Goal: Information Seeking & Learning: Understand process/instructions

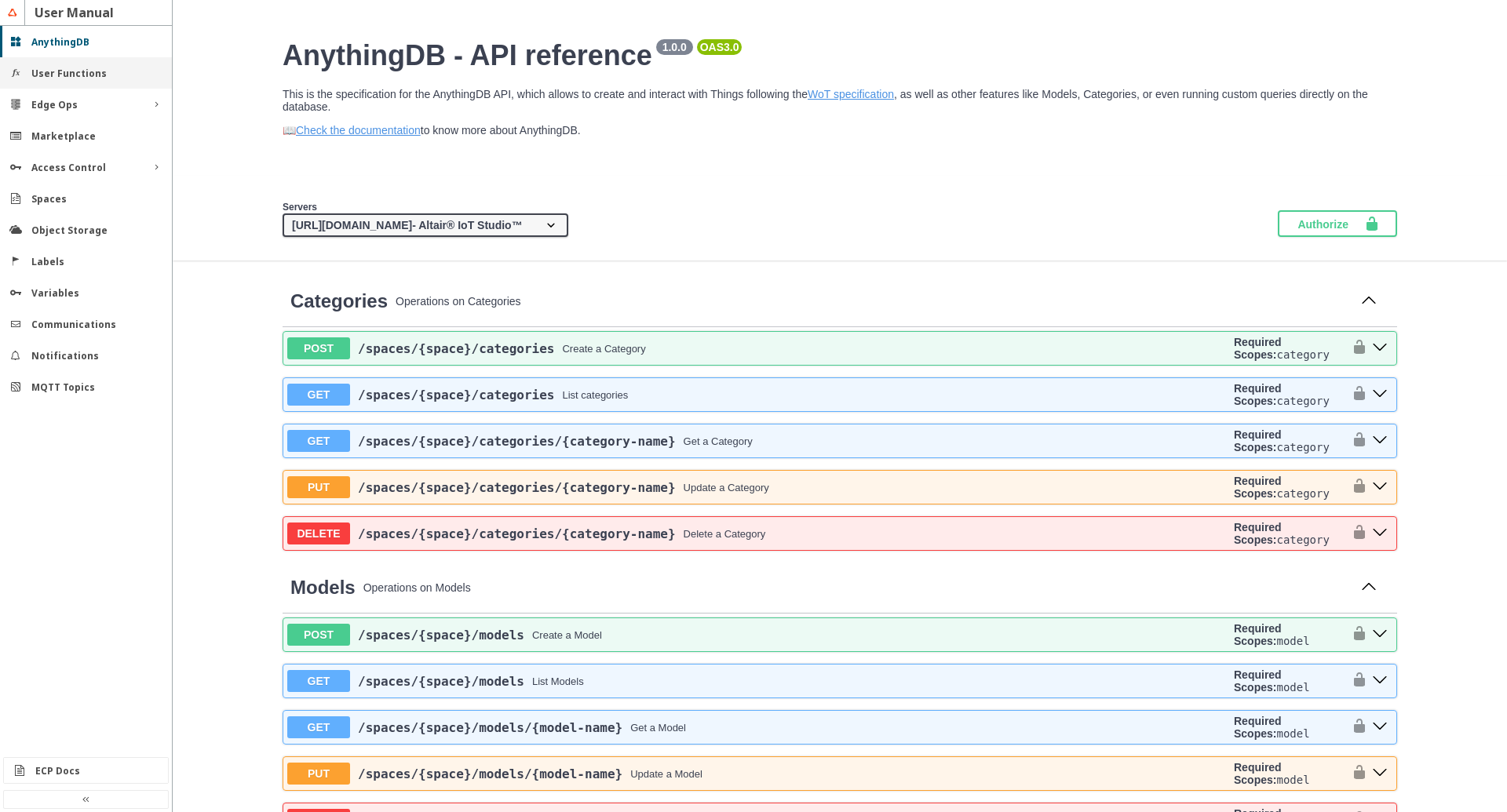
click at [0, 0] on slot "User Functions" at bounding box center [0, 0] width 0 height 0
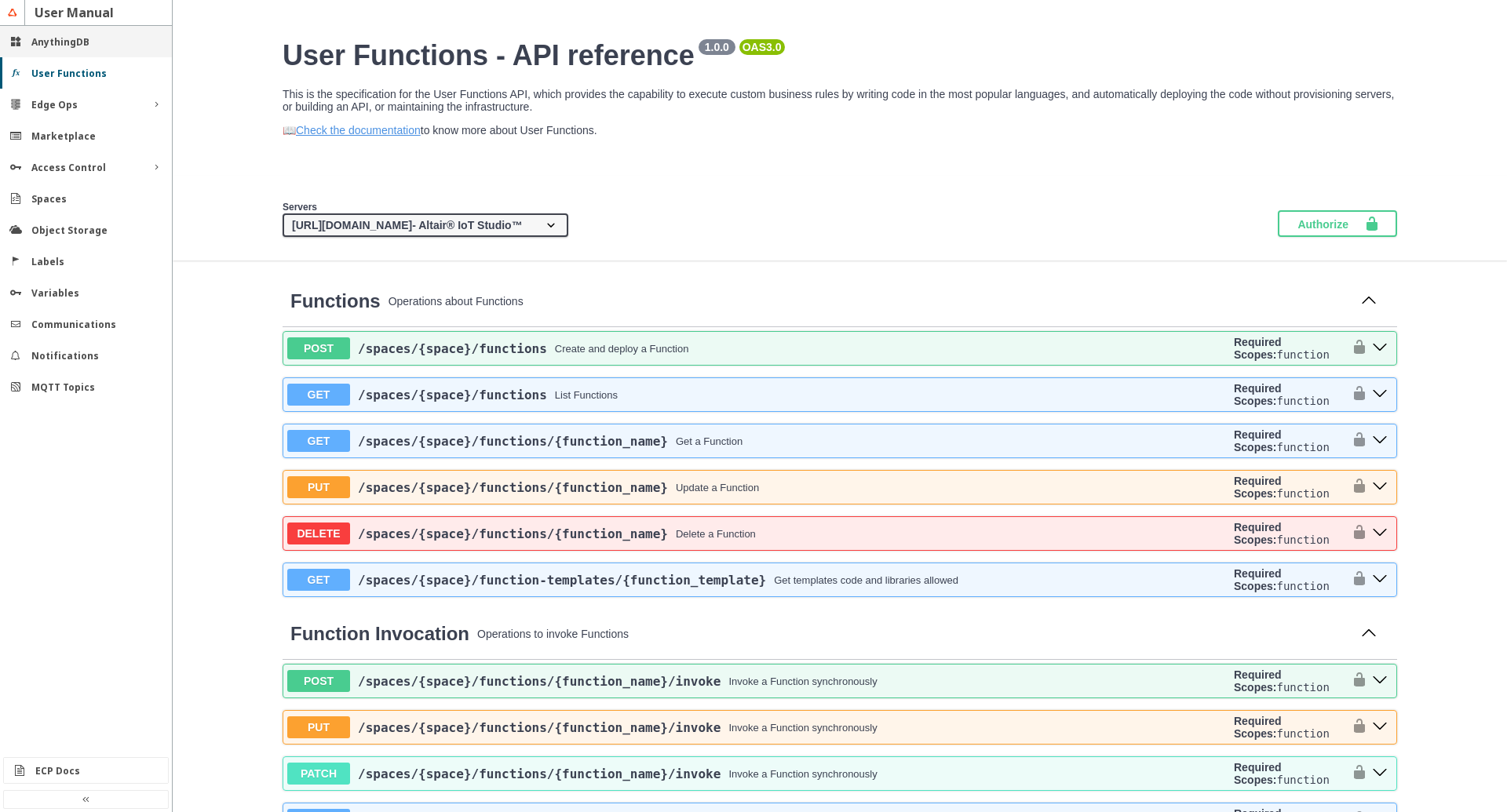
click at [0, 0] on slot "AnythingDB" at bounding box center [0, 0] width 0 height 0
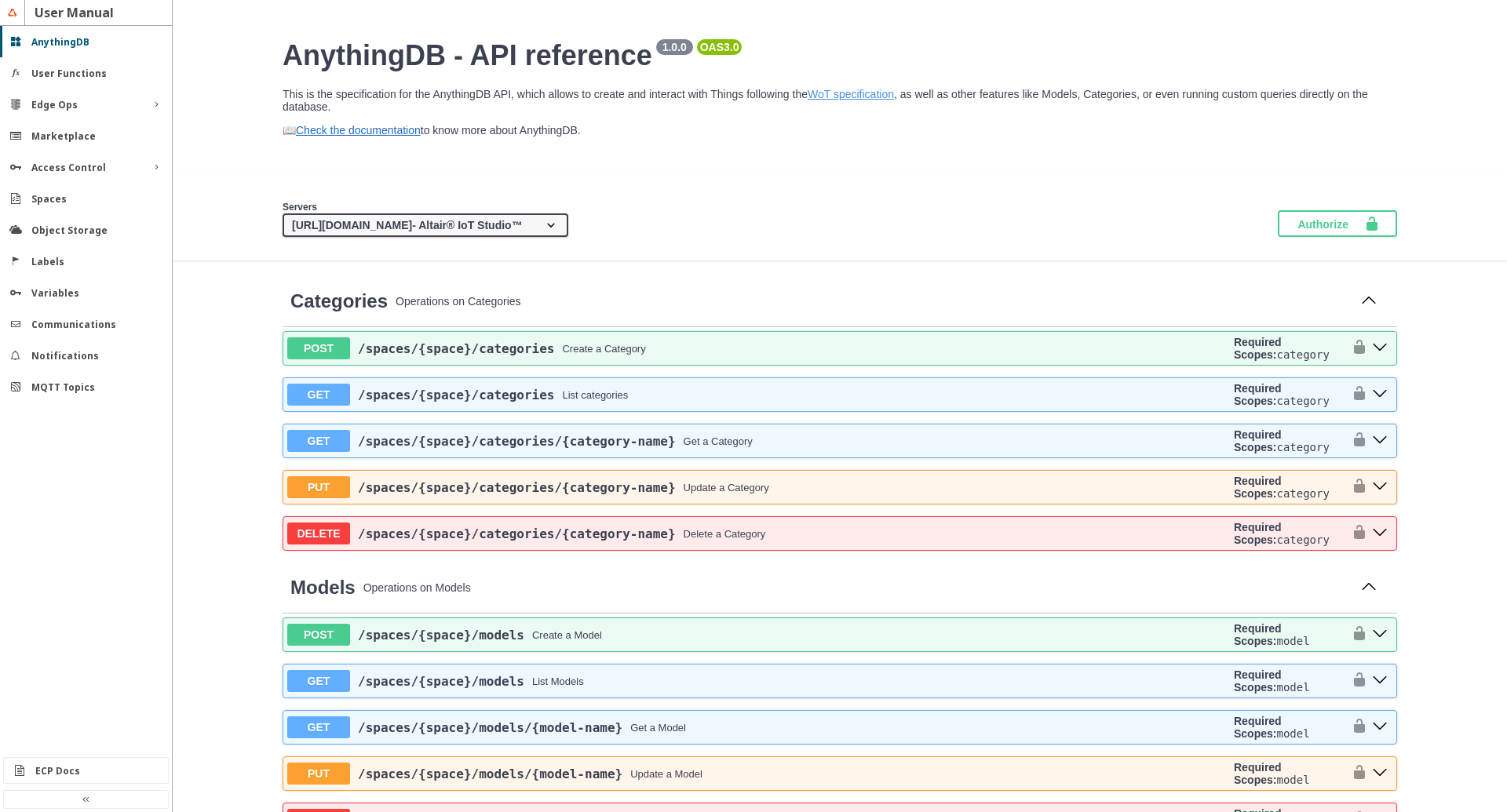
click at [374, 137] on link "Check the documentation" at bounding box center [358, 130] width 124 height 12
click at [65, 260] on div "Labels" at bounding box center [92, 262] width 122 height 13
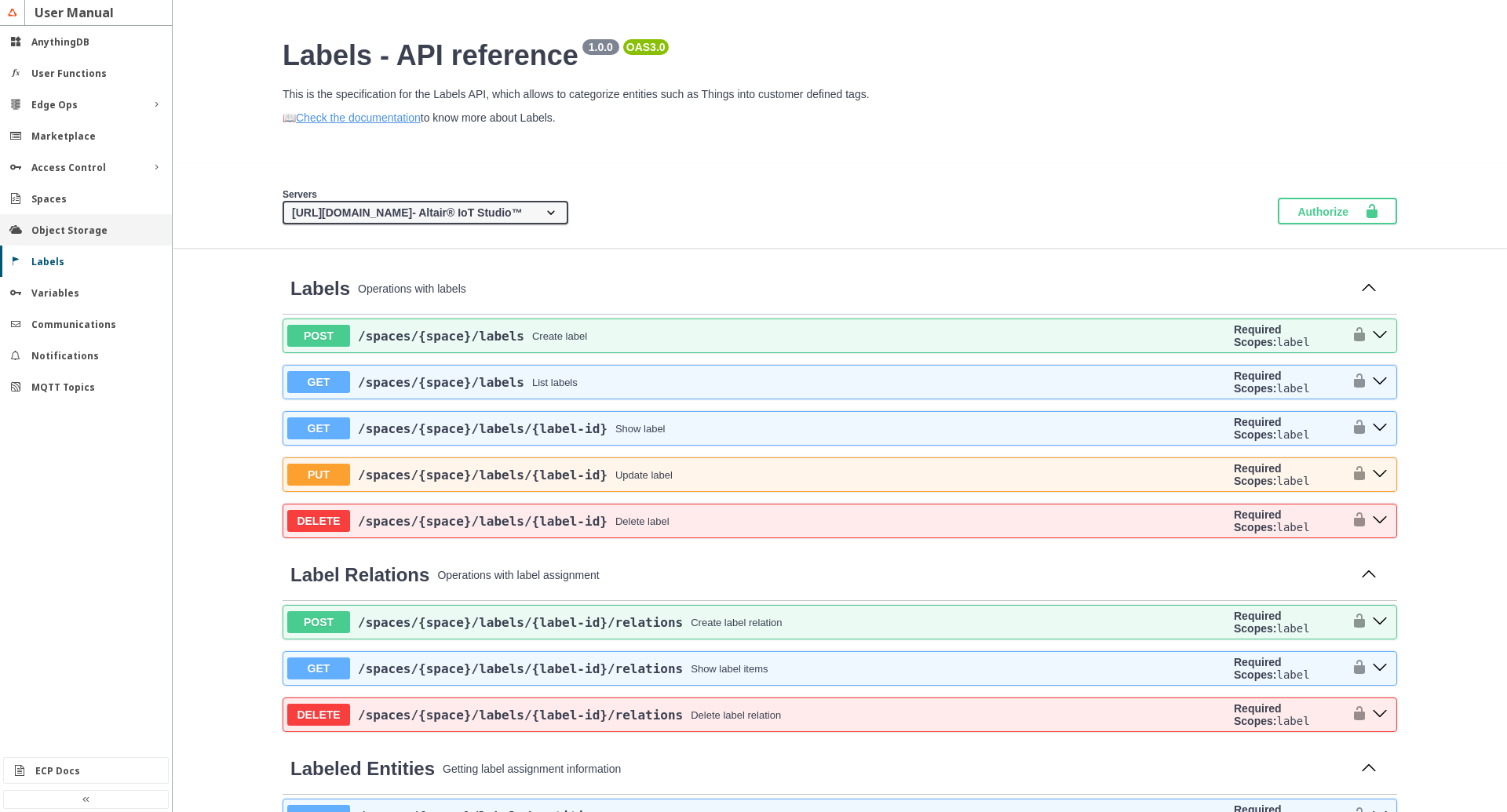
click at [0, 0] on slot "Object Storage" at bounding box center [0, 0] width 0 height 0
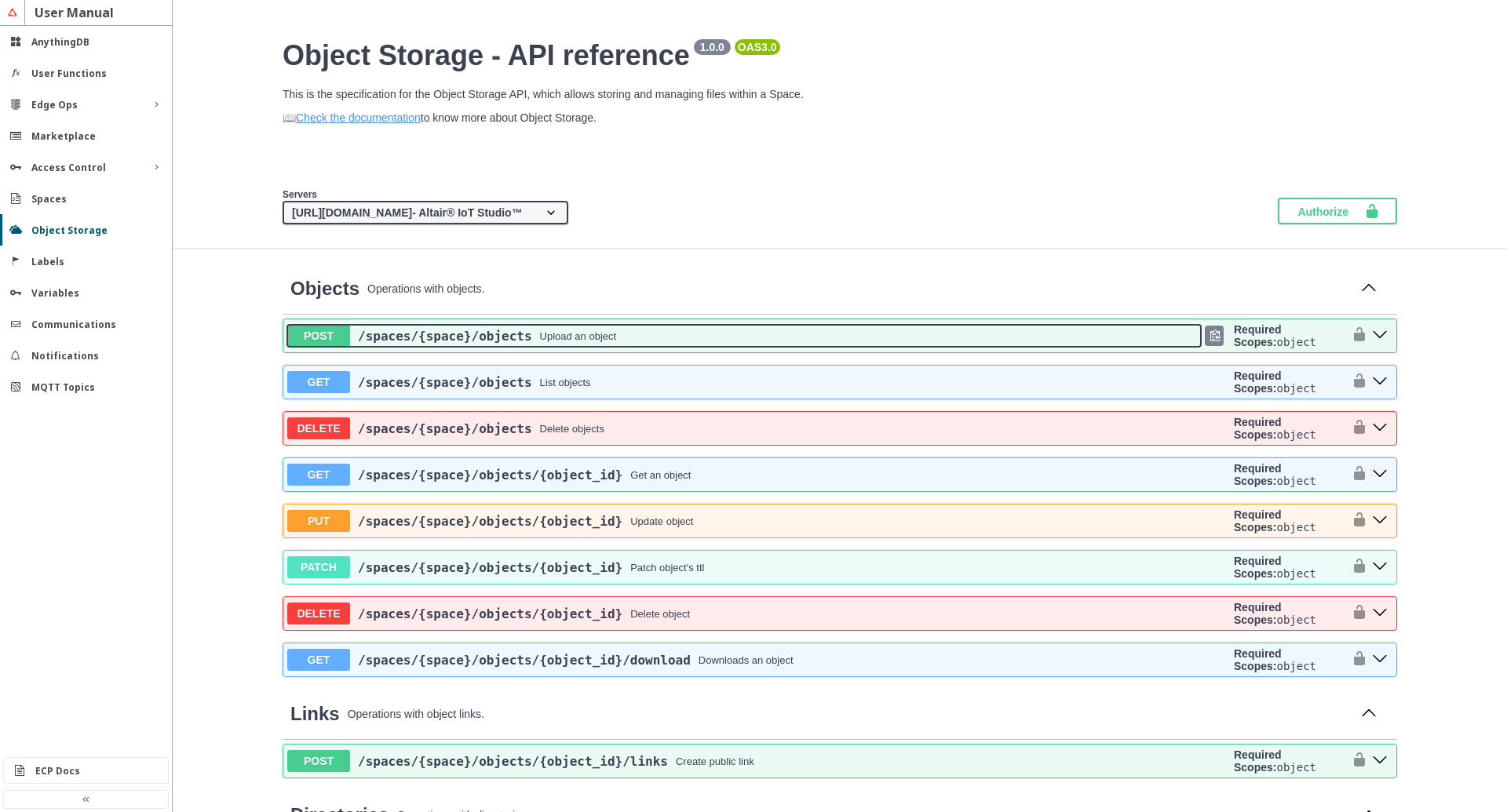
click at [715, 343] on div "/spaces /{space} /objects Upload an object" at bounding box center [775, 337] width 851 height 15
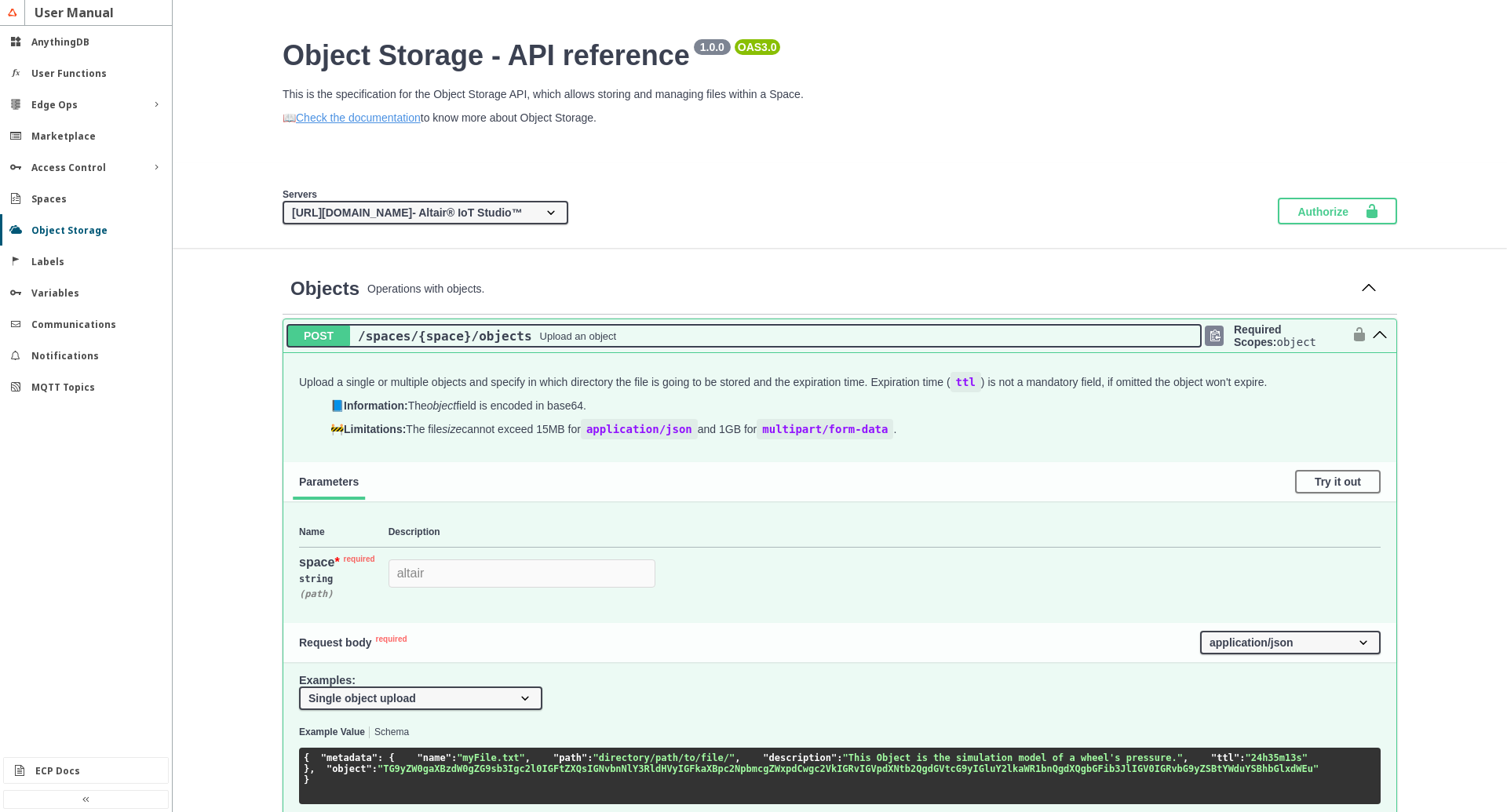
click at [689, 343] on div "/spaces /{space} /objects Upload an object" at bounding box center [775, 337] width 851 height 15
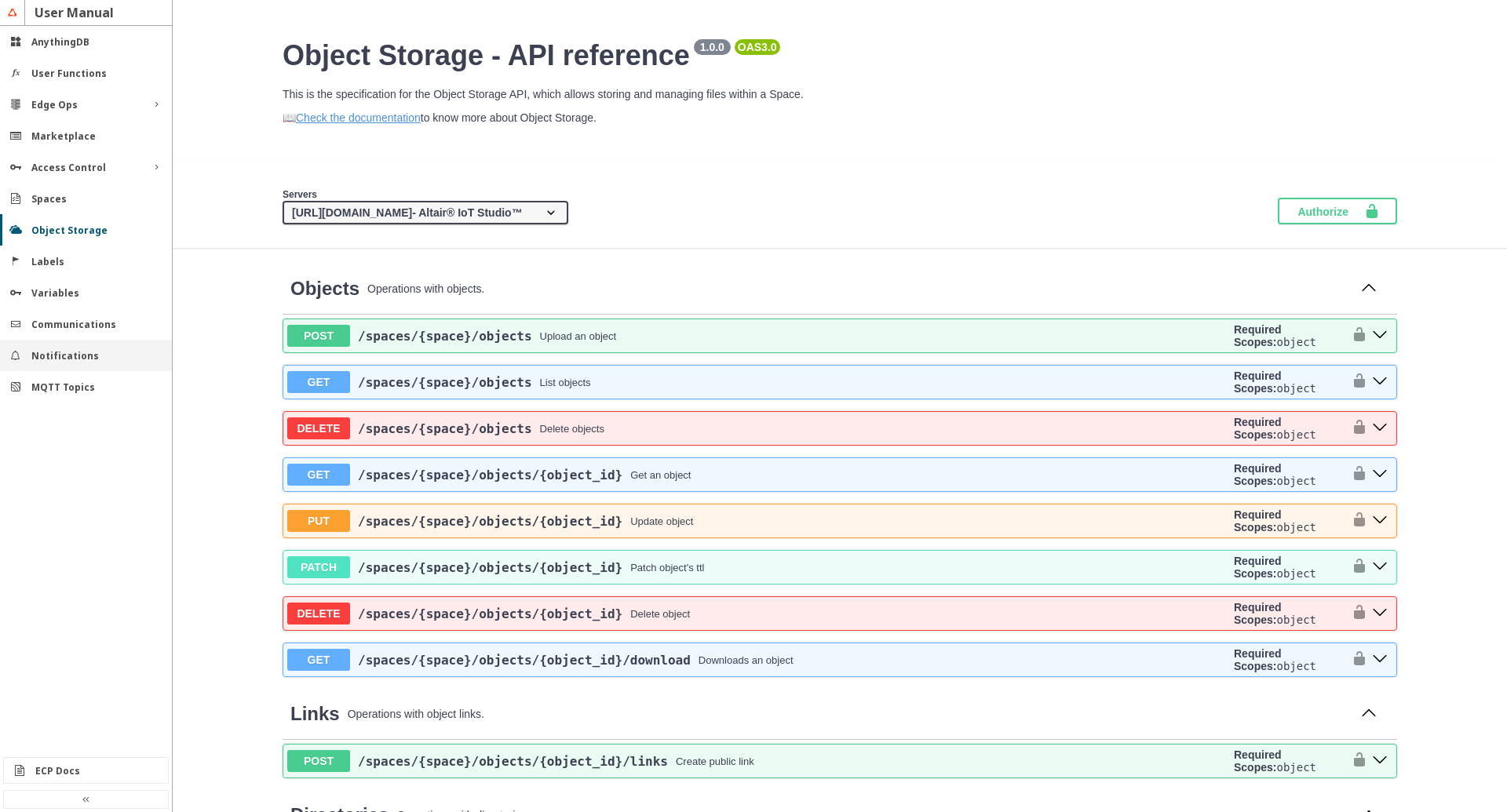
click at [79, 340] on div "Notifications" at bounding box center [86, 355] width 172 height 32
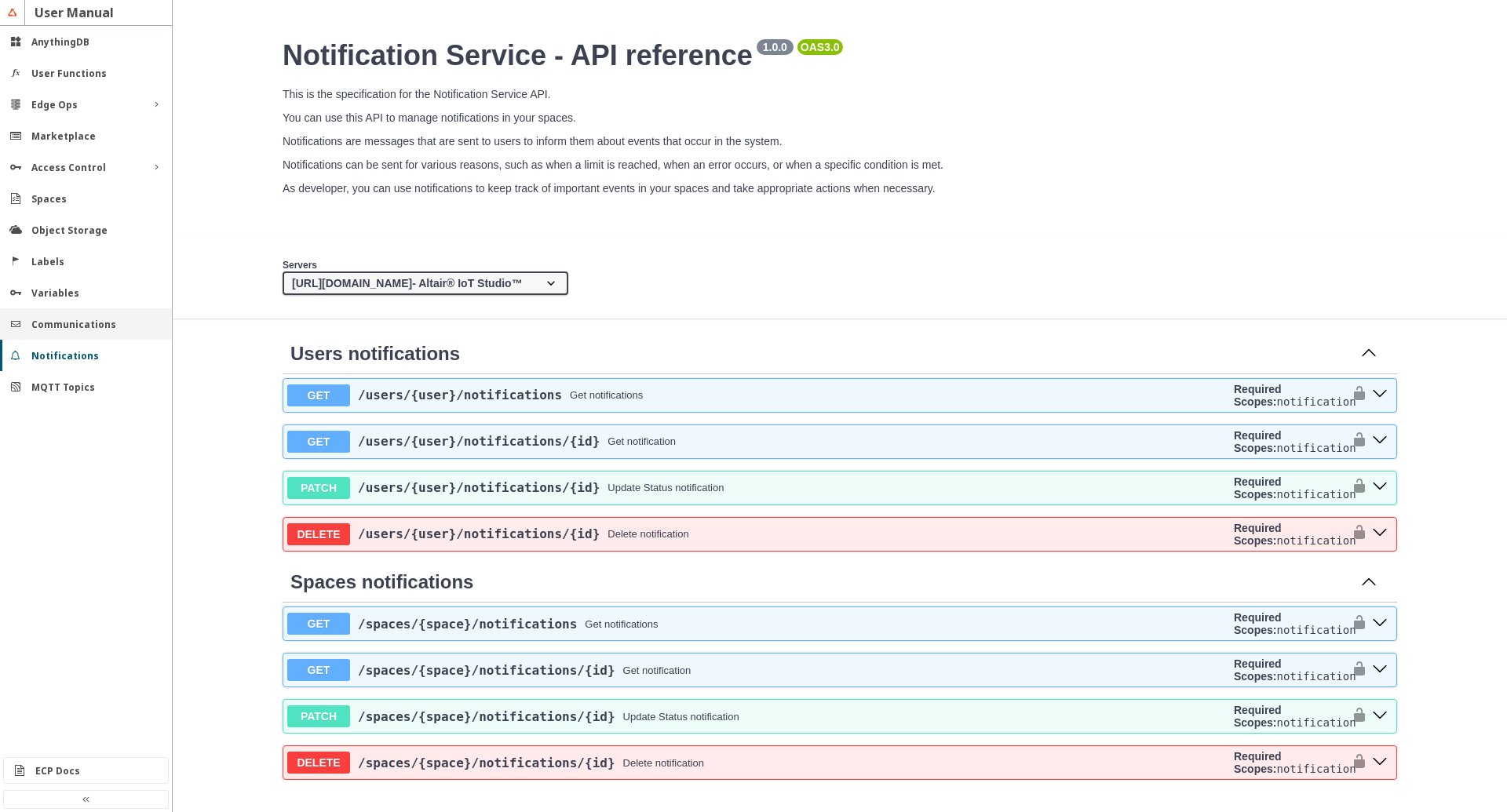
click at [83, 314] on div "Communications" at bounding box center [86, 323] width 172 height 32
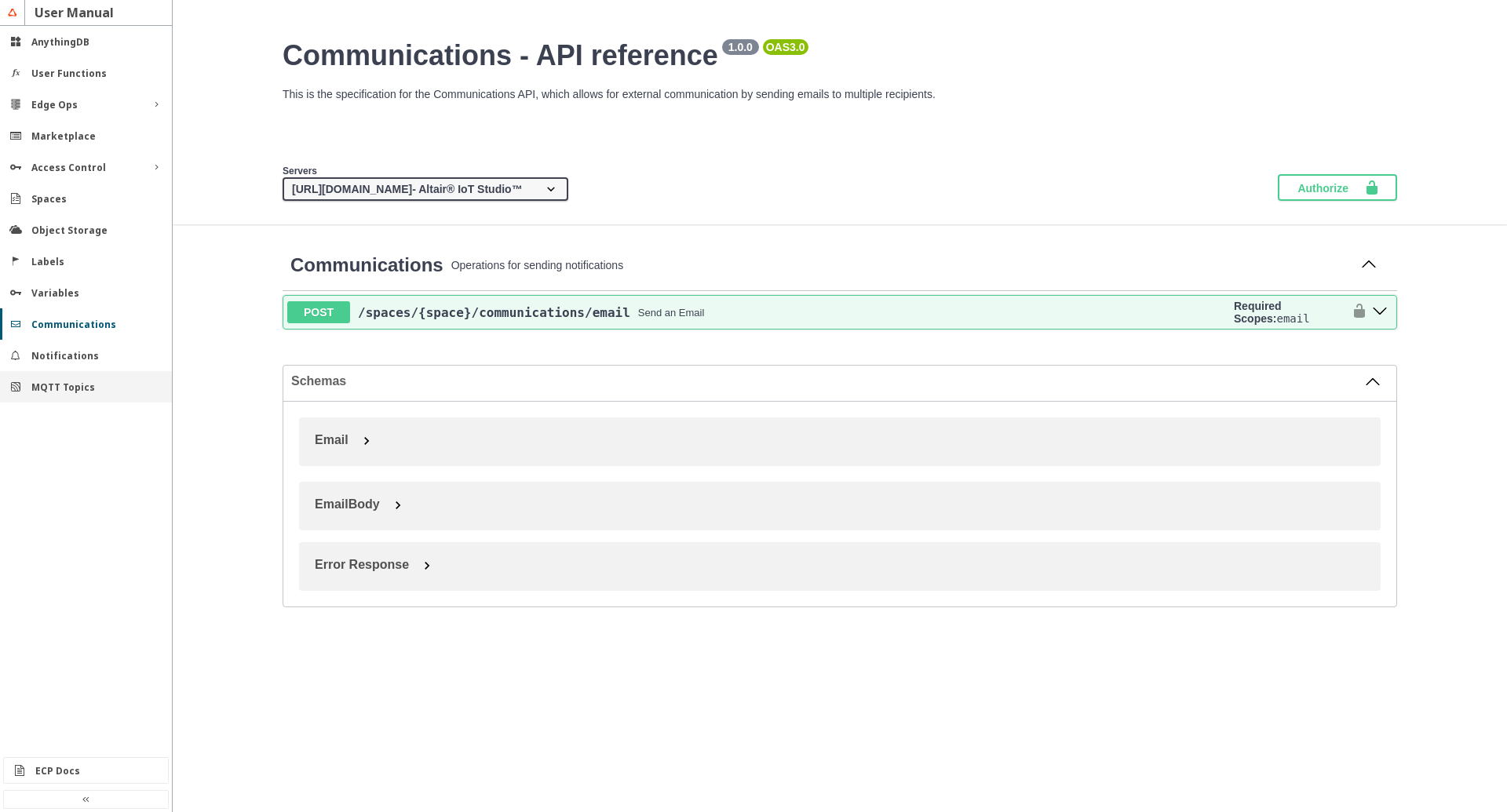
click at [70, 376] on div "MQTT Topics" at bounding box center [86, 386] width 172 height 32
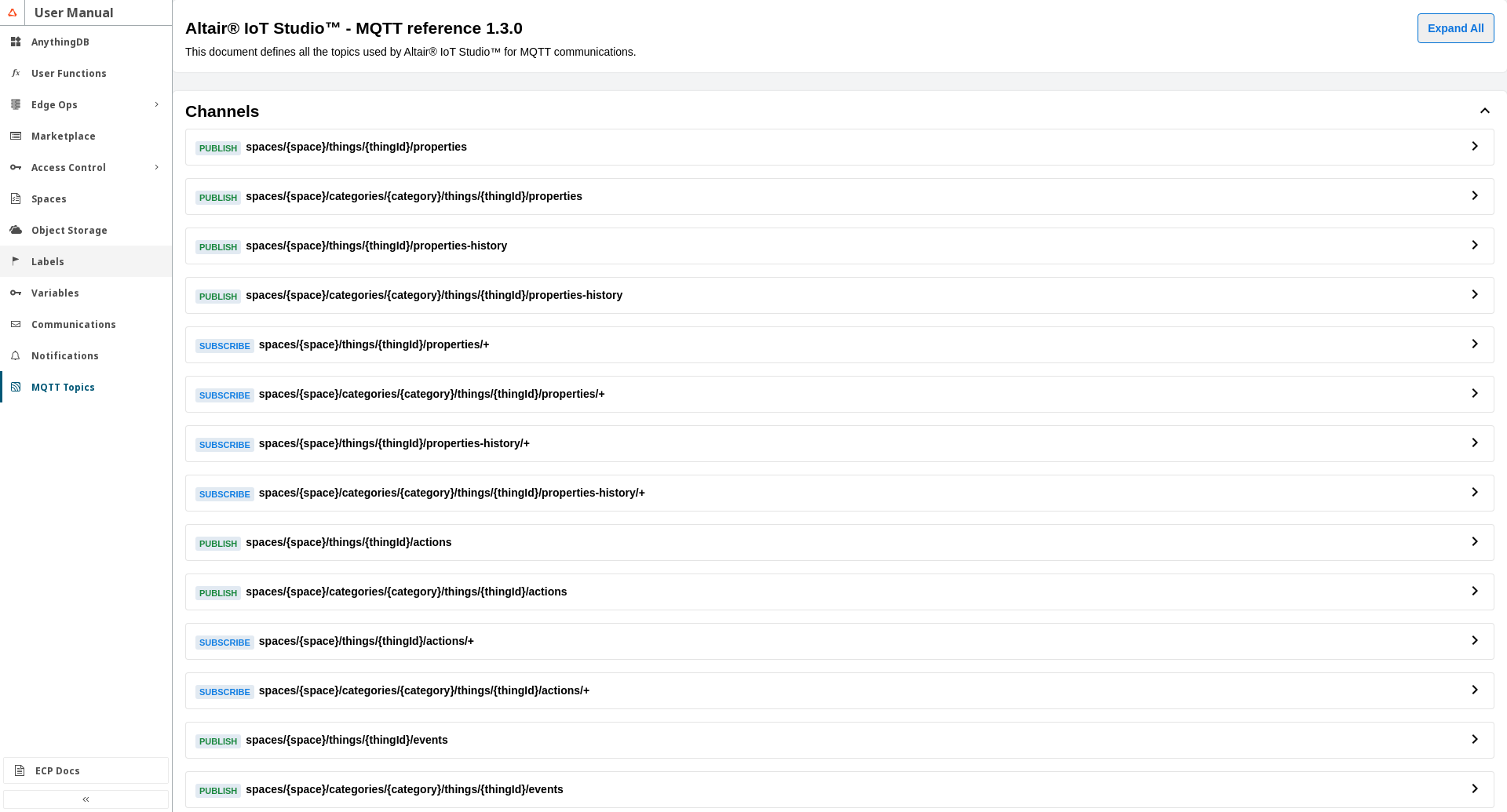
click at [62, 264] on div "Labels" at bounding box center [92, 262] width 122 height 13
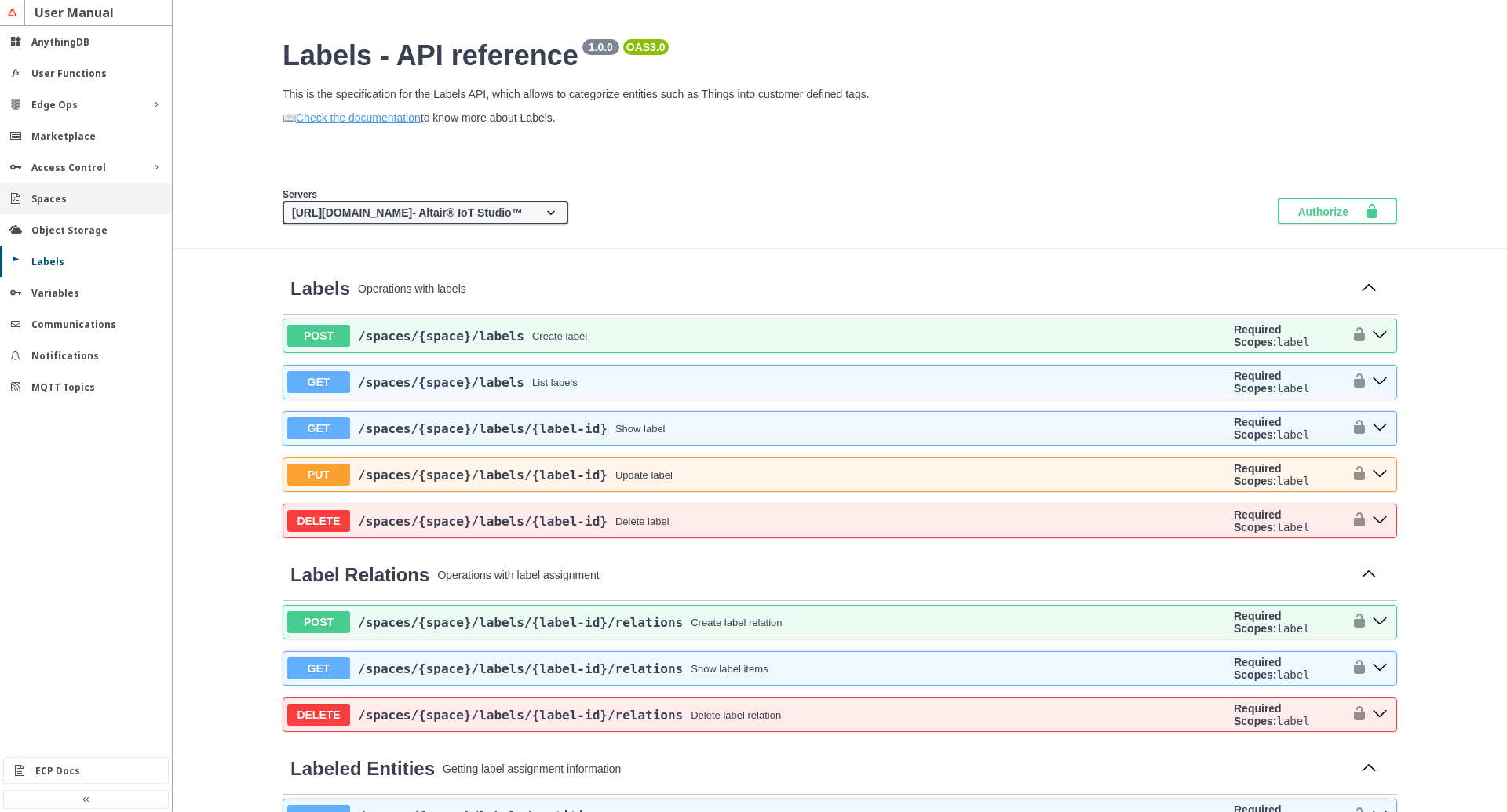
click at [0, 0] on slot "Spaces" at bounding box center [0, 0] width 0 height 0
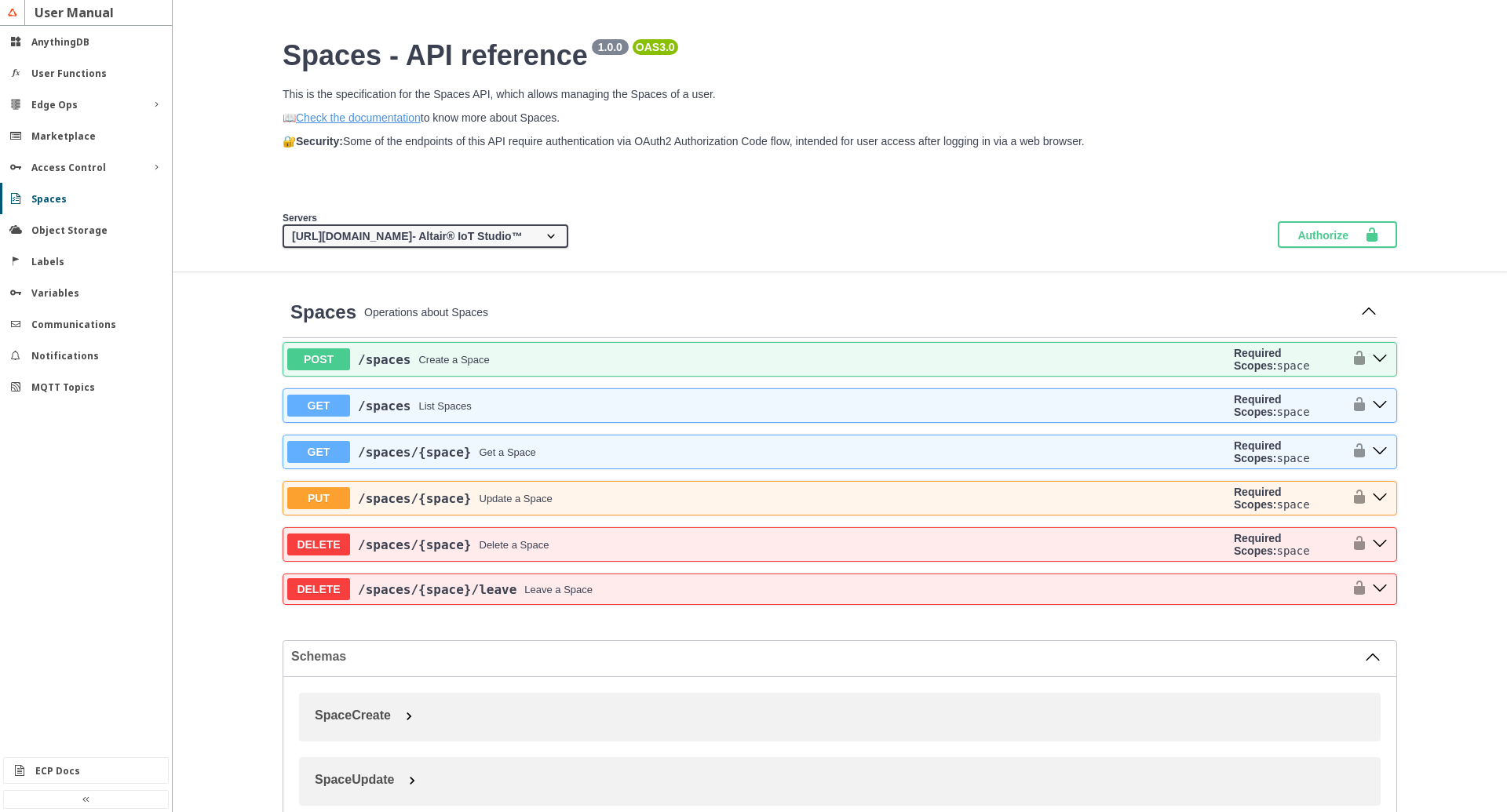
click at [282, 225] on select "https://api.swx.altairone.com - Altair® IoT Studio™ {protocol}://{address} - Cu…" at bounding box center [425, 236] width 286 height 24
click at [669, 243] on section "Servers https://api.swx.altairone.com - Altair® IoT Studio™ {protocol}://{addre…" at bounding box center [840, 229] width 1146 height 37
click at [0, 0] on slot "Marketplace" at bounding box center [0, 0] width 0 height 0
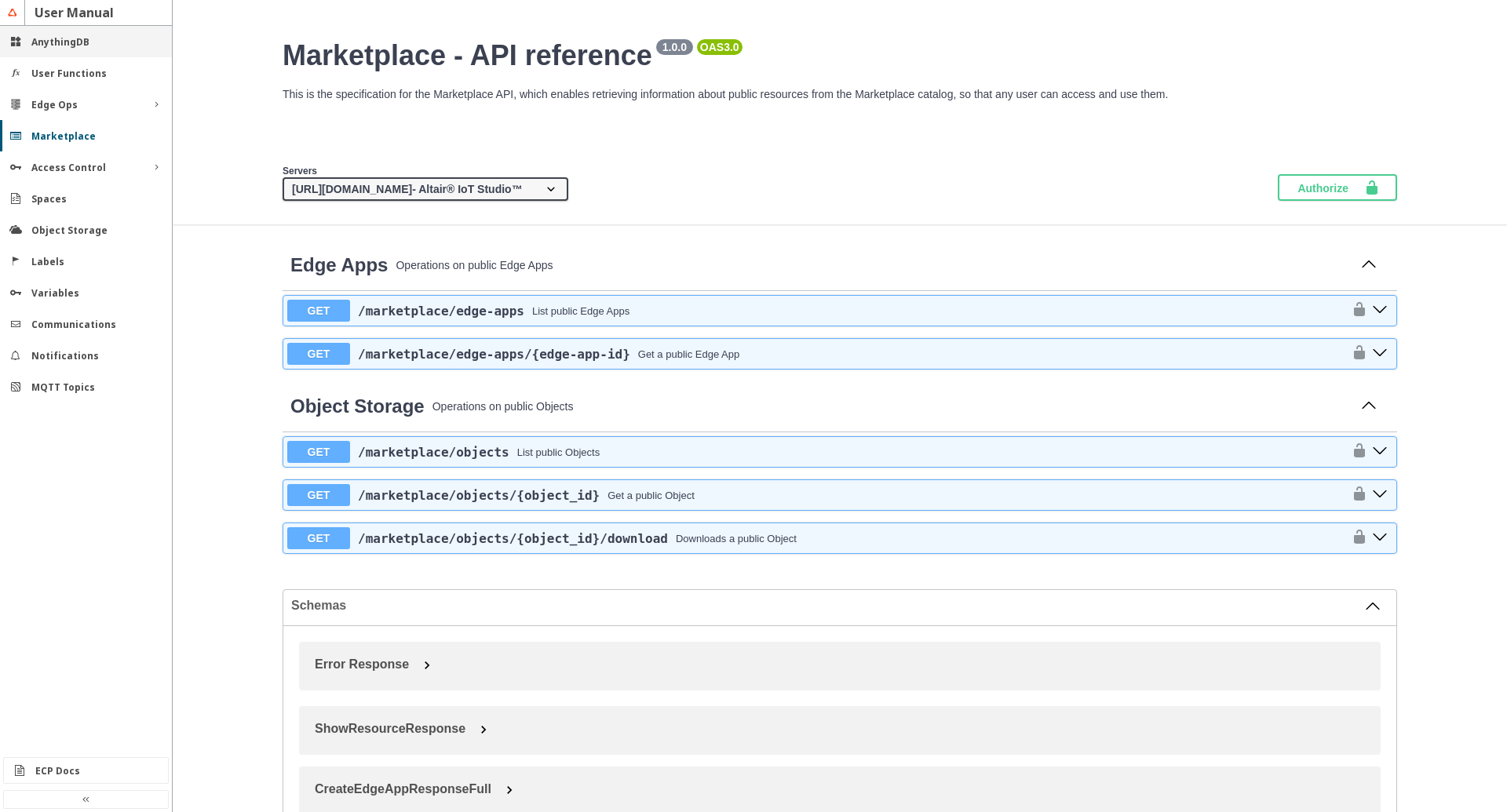
click at [0, 0] on slot "AnythingDB" at bounding box center [0, 0] width 0 height 0
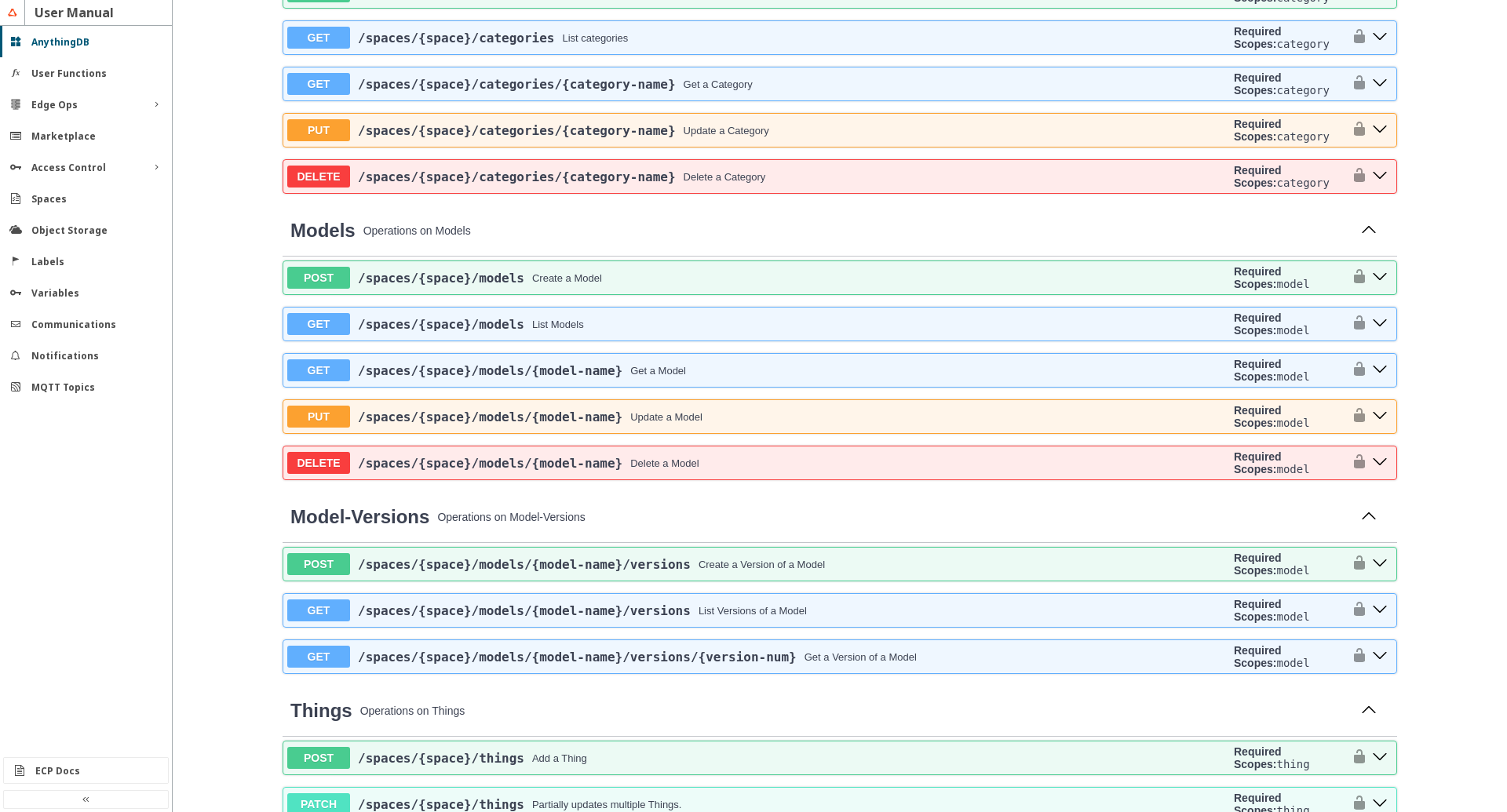
scroll to position [358, 0]
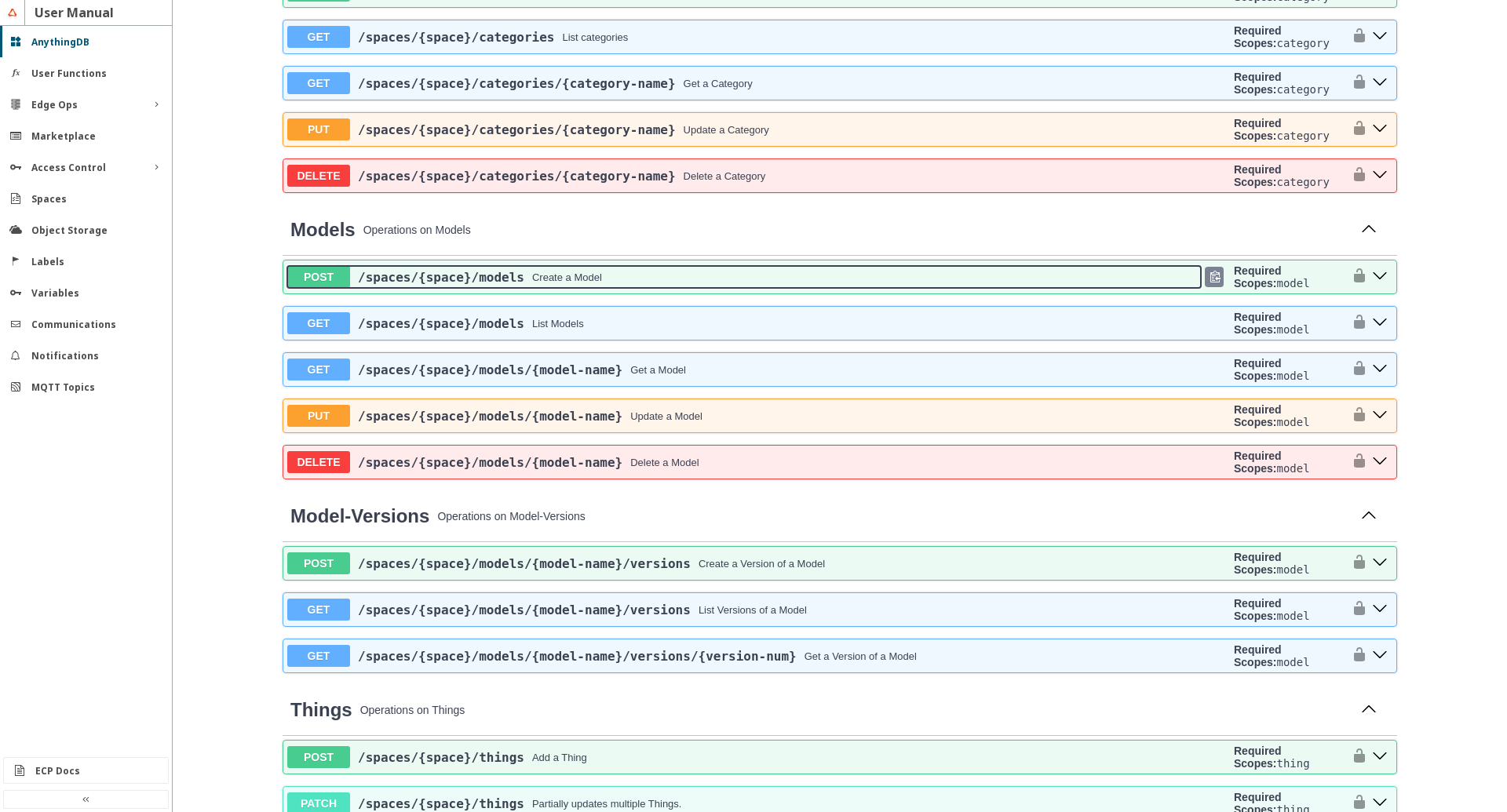
click at [731, 285] on div "/spaces /{space} /models Create a Model" at bounding box center [775, 277] width 851 height 15
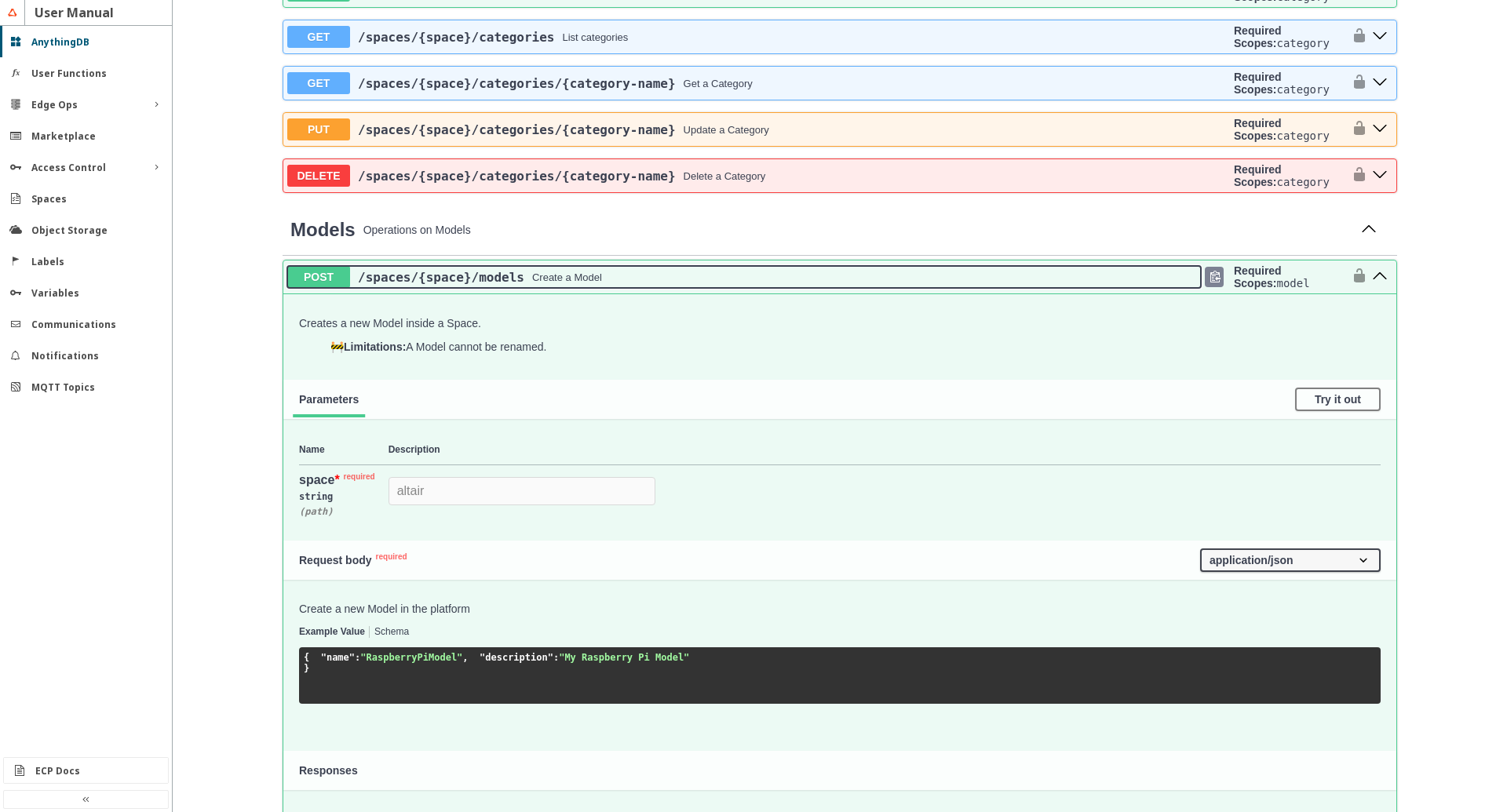
click at [731, 285] on div "/spaces /{space} /models Create a Model" at bounding box center [775, 277] width 851 height 15
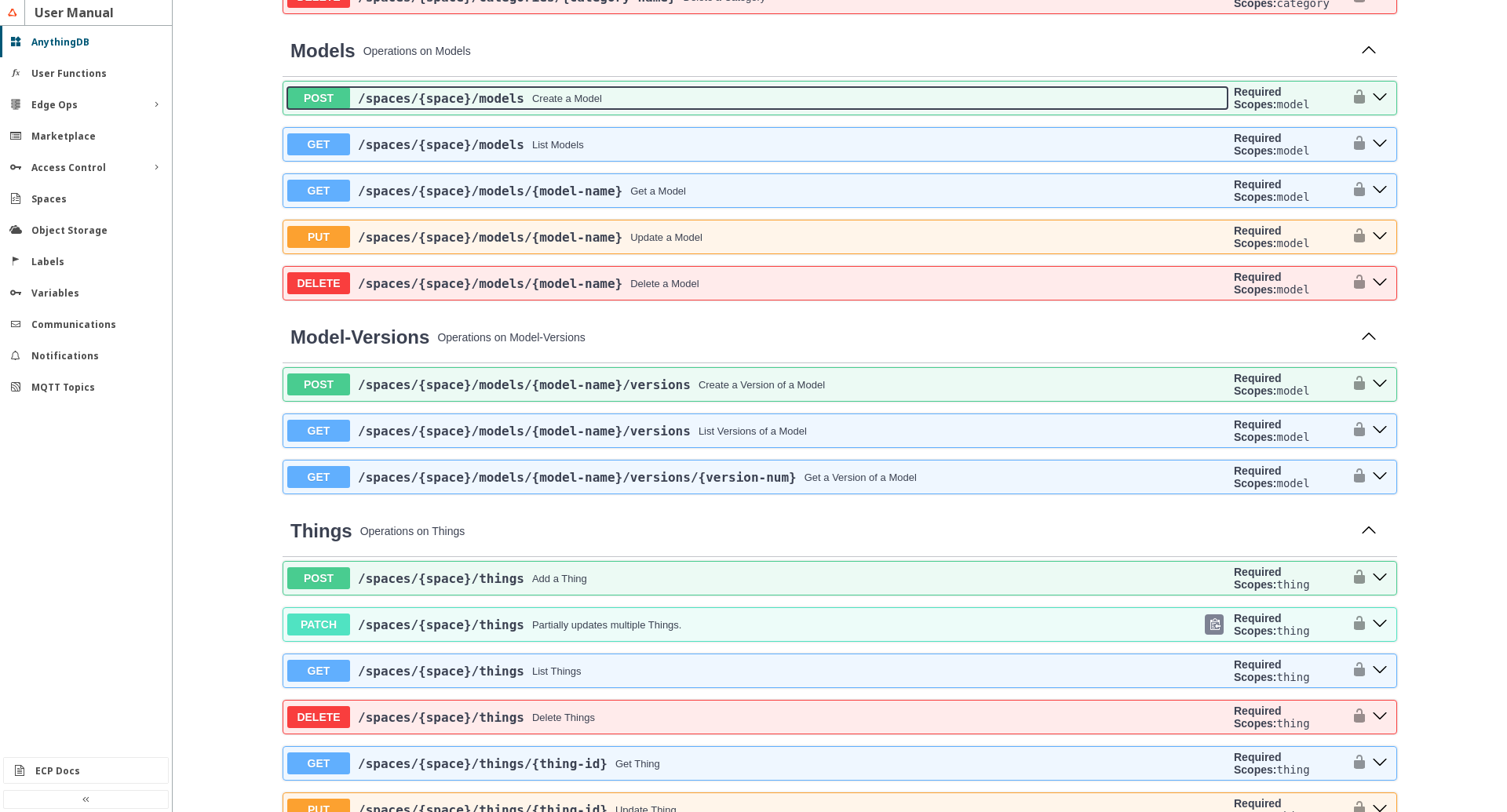
scroll to position [1073, 0]
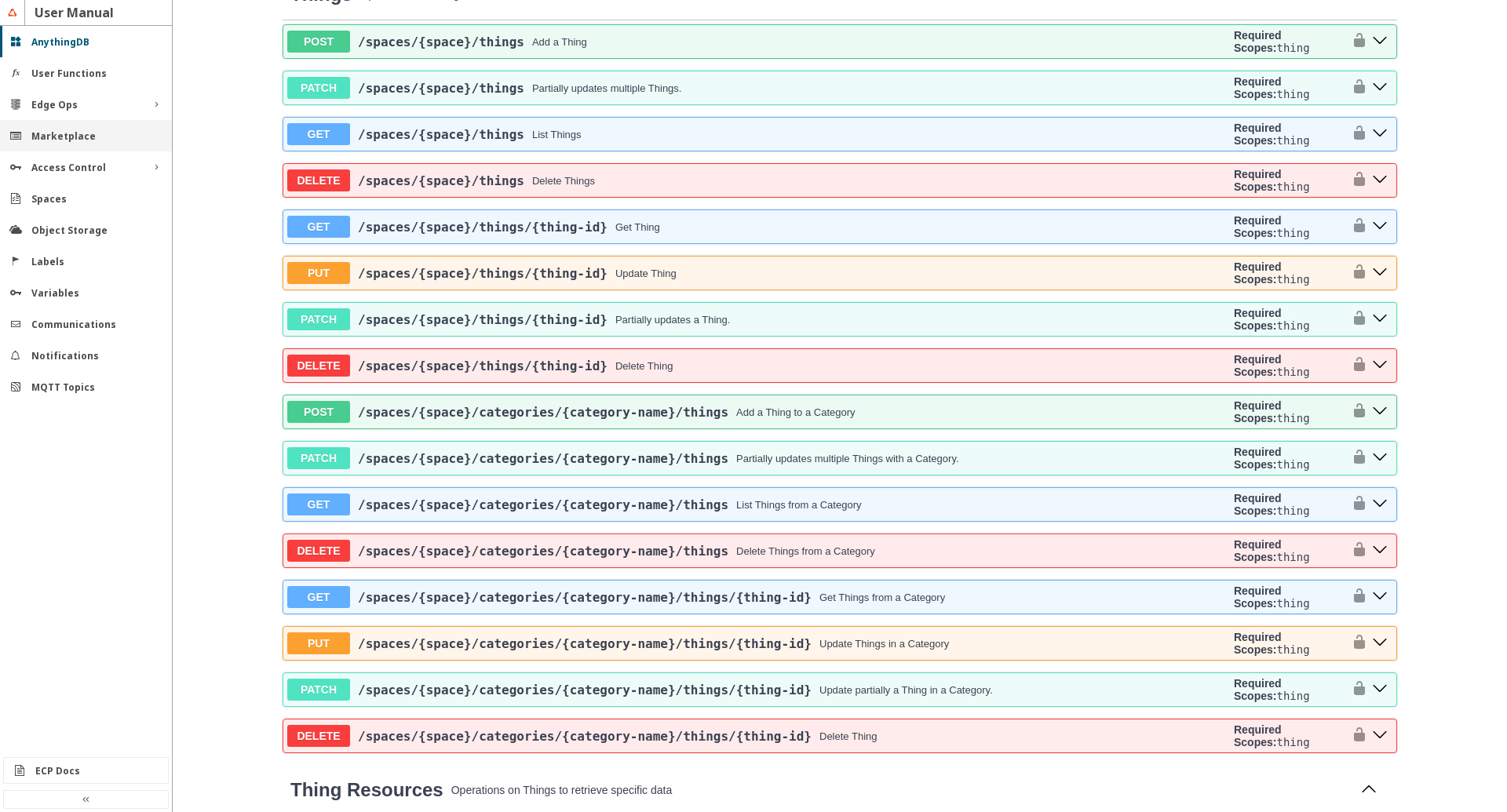
click at [53, 128] on div "Marketplace" at bounding box center [86, 136] width 172 height 32
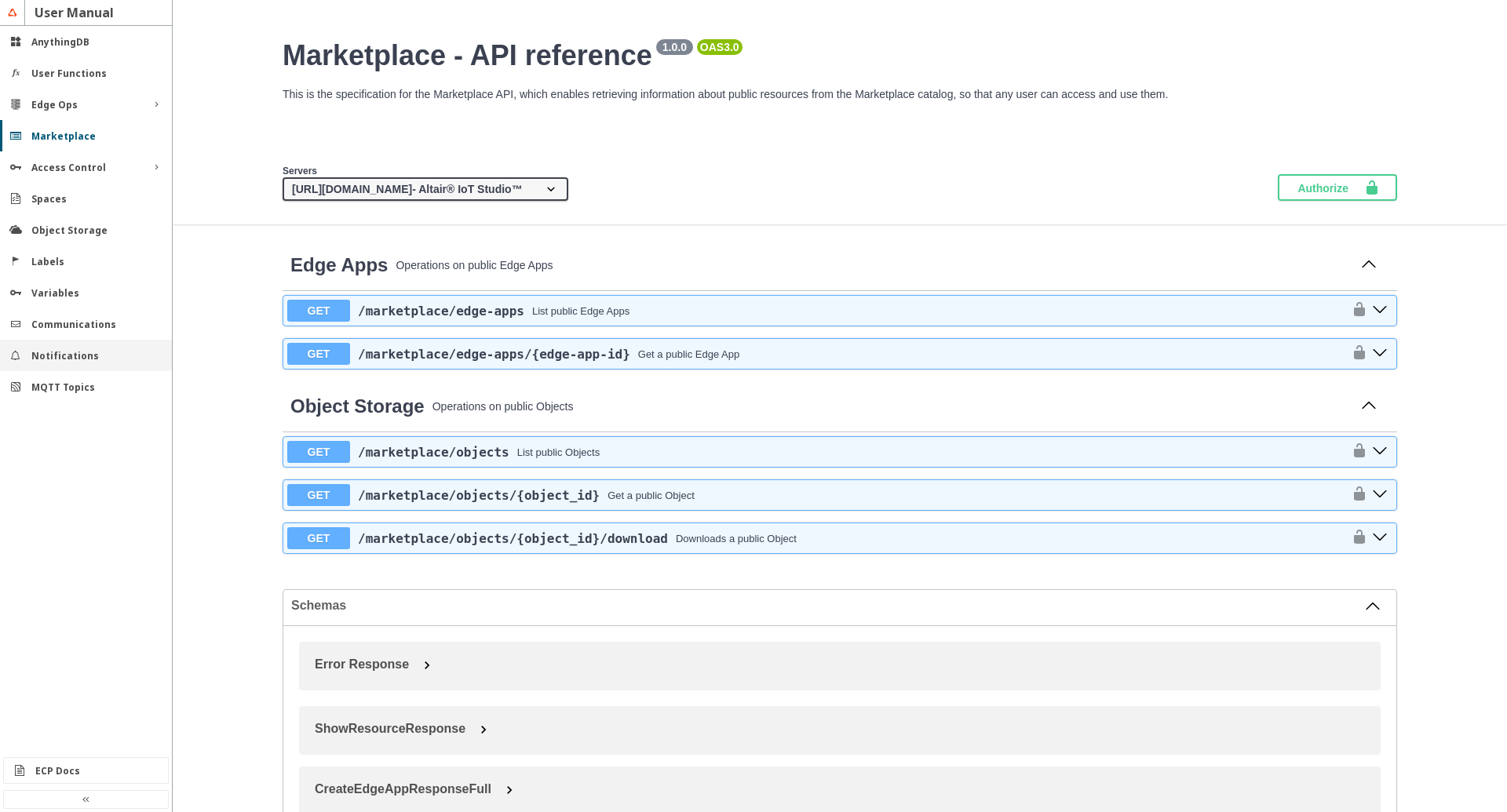
click at [98, 363] on div "Notifications" at bounding box center [86, 355] width 172 height 32
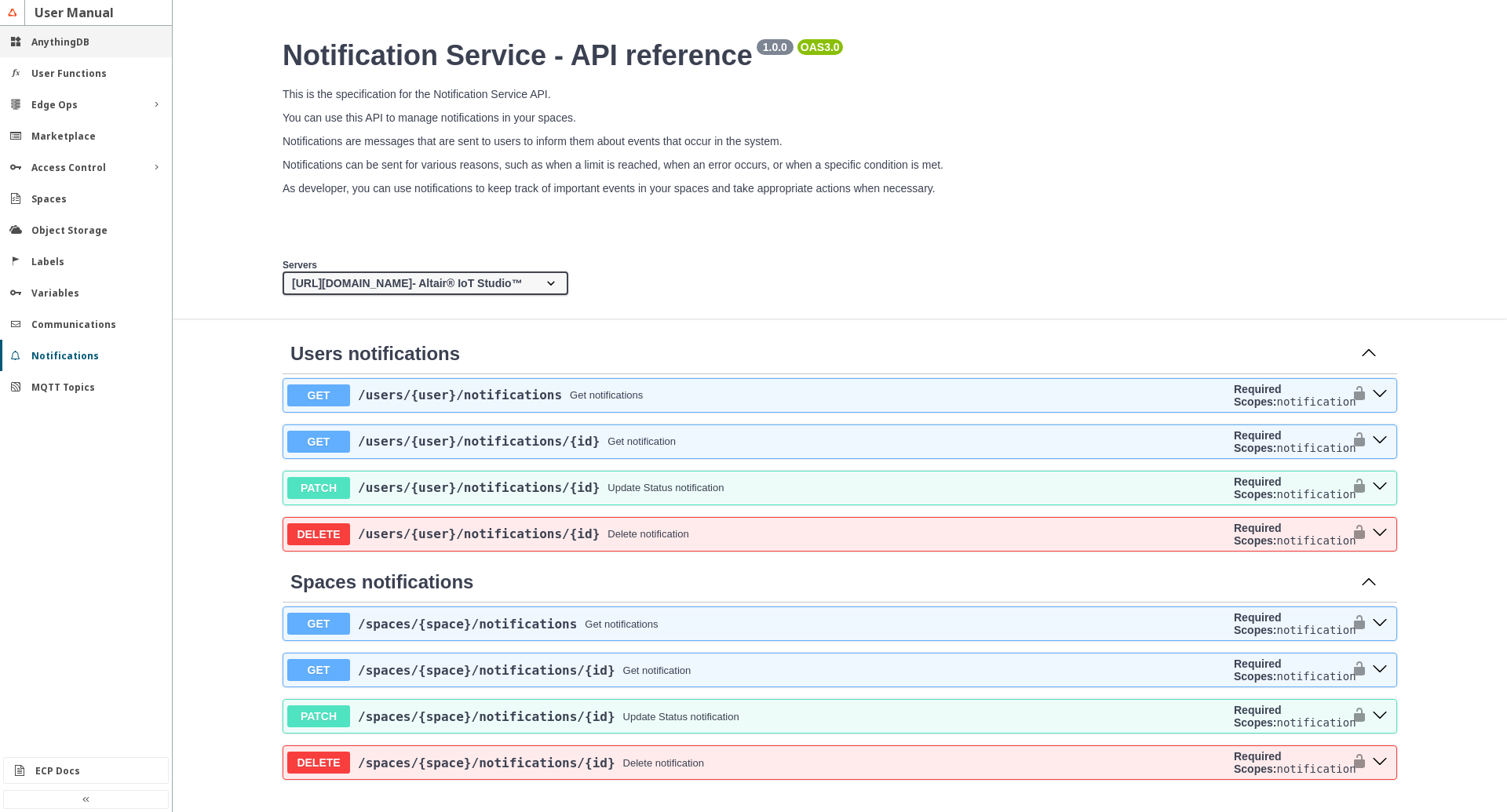
click at [66, 51] on div "AnythingDB" at bounding box center [86, 41] width 172 height 32
click at [78, 196] on div "Spaces" at bounding box center [92, 199] width 122 height 13
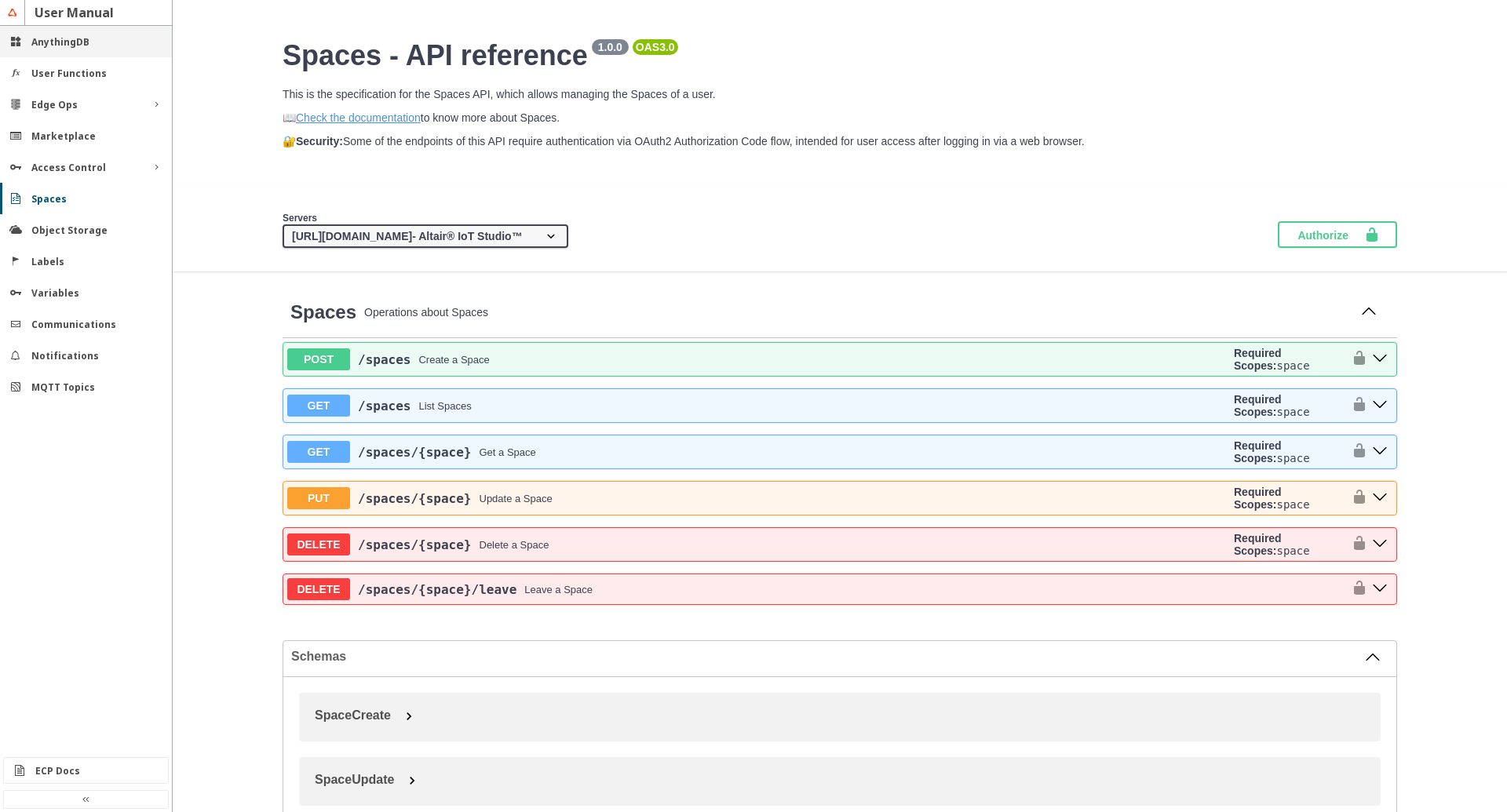
click at [25, 41] on div "AnythingDB" at bounding box center [86, 41] width 172 height 32
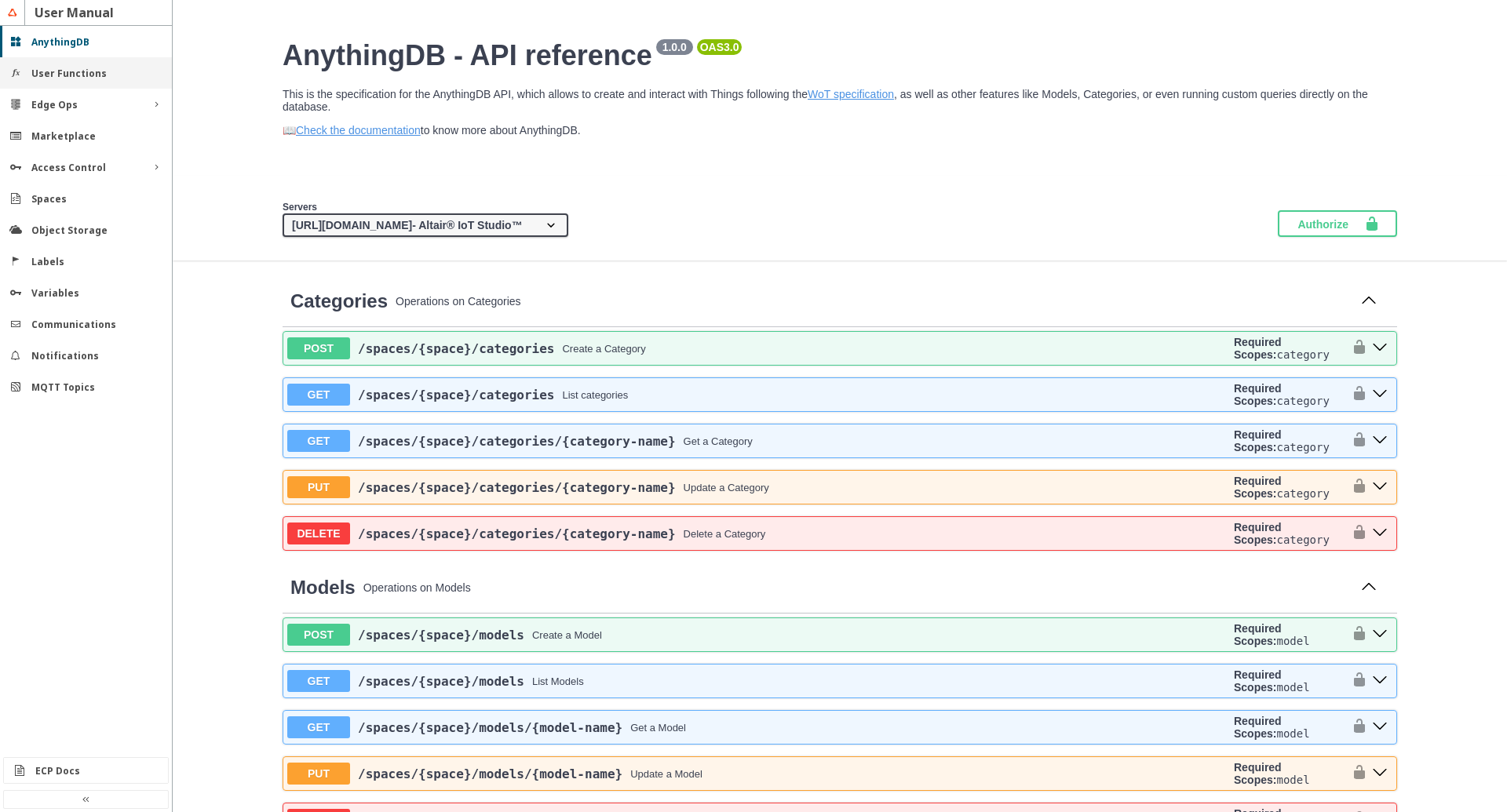
click at [0, 0] on slot "User Functions" at bounding box center [0, 0] width 0 height 0
click at [75, 197] on div "Spaces" at bounding box center [92, 199] width 122 height 13
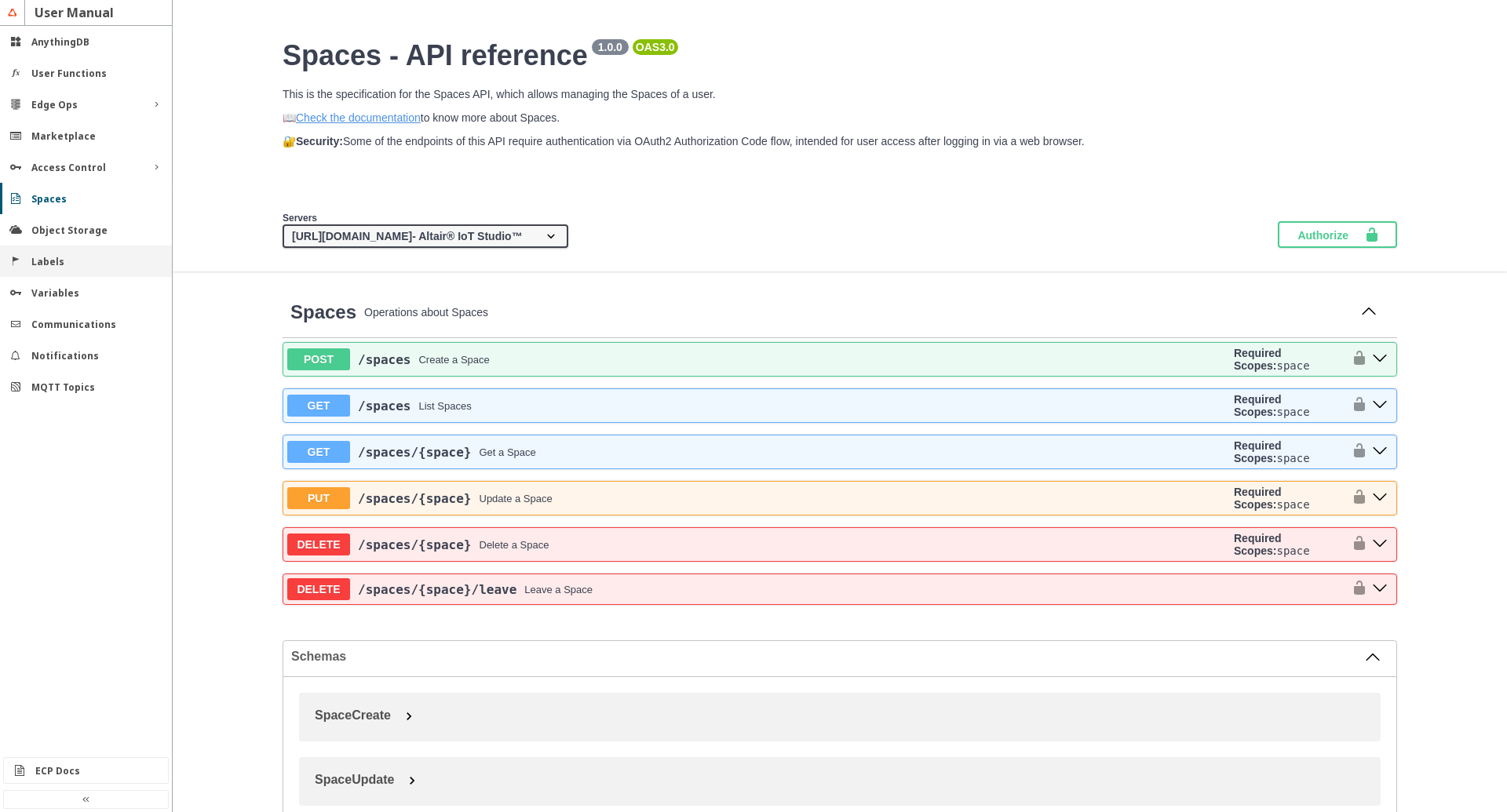
click at [102, 264] on div "Labels" at bounding box center [92, 262] width 122 height 13
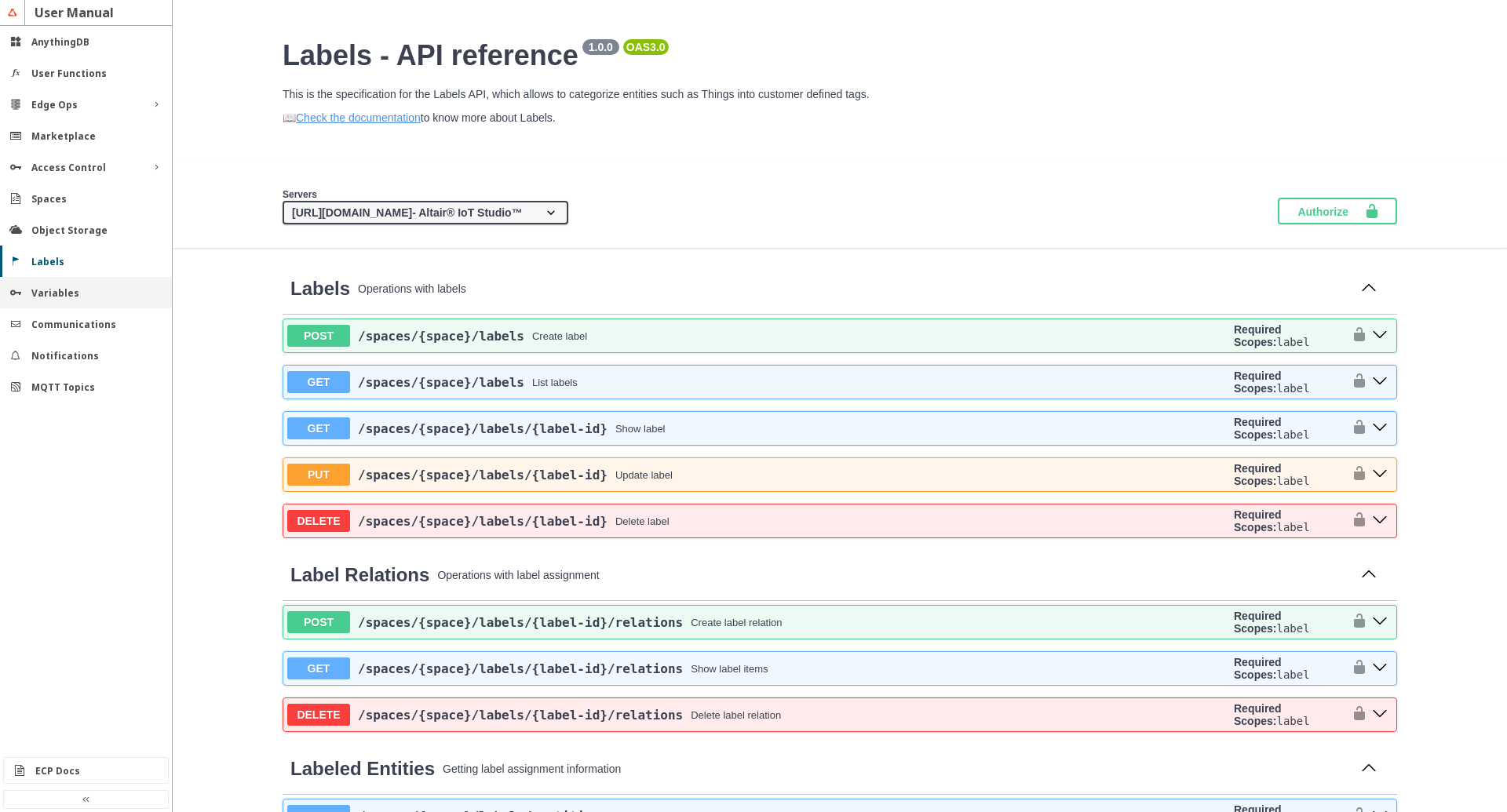
click at [78, 295] on div "Variables" at bounding box center [92, 293] width 122 height 13
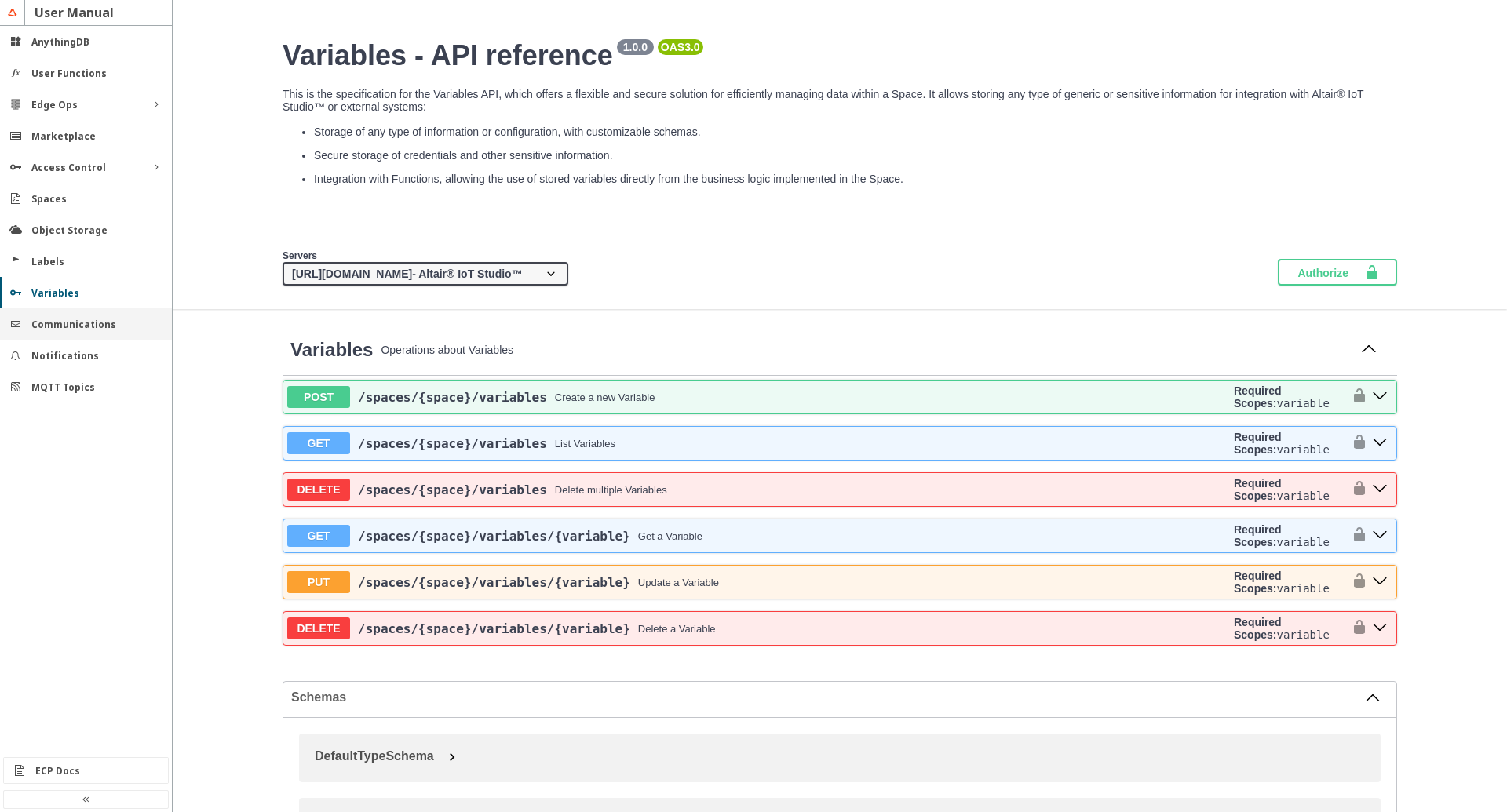
click at [0, 0] on slot "Communications" at bounding box center [0, 0] width 0 height 0
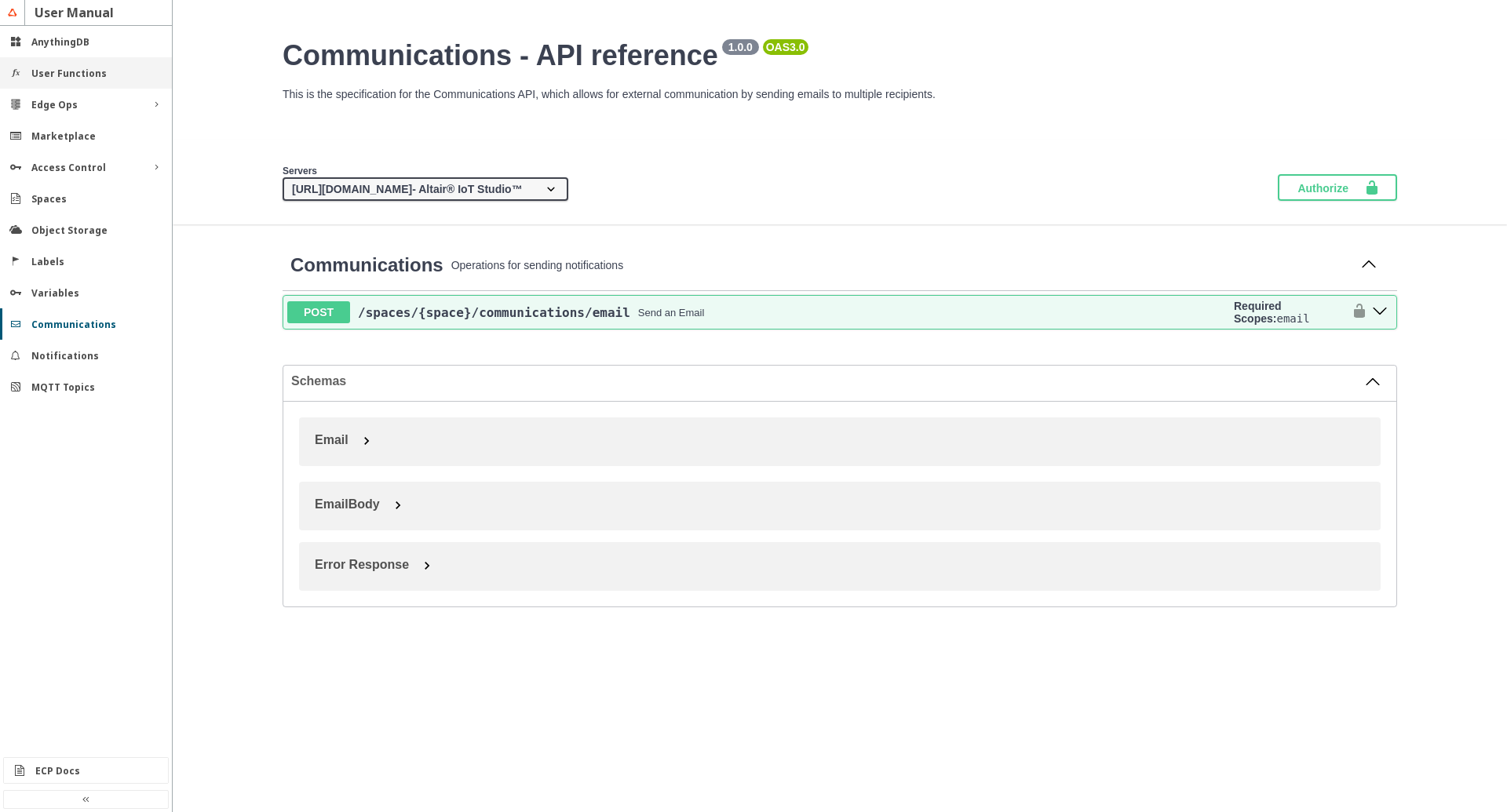
click at [75, 81] on div "User Functions" at bounding box center [86, 73] width 172 height 32
click at [65, 49] on div "AnythingDB" at bounding box center [86, 41] width 172 height 32
click at [55, 277] on div "Variables" at bounding box center [86, 293] width 172 height 32
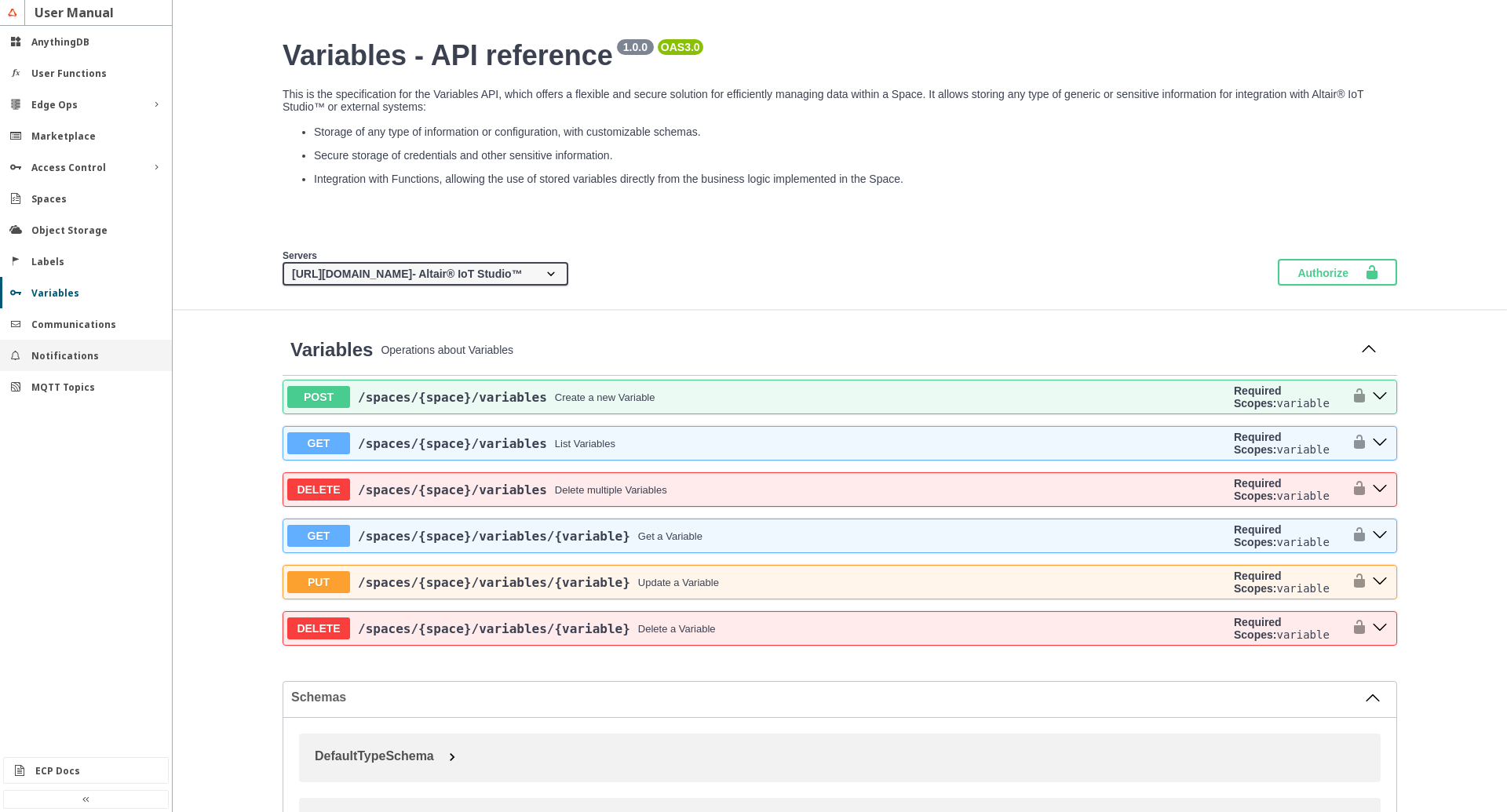
click at [0, 0] on slot "Notifications" at bounding box center [0, 0] width 0 height 0
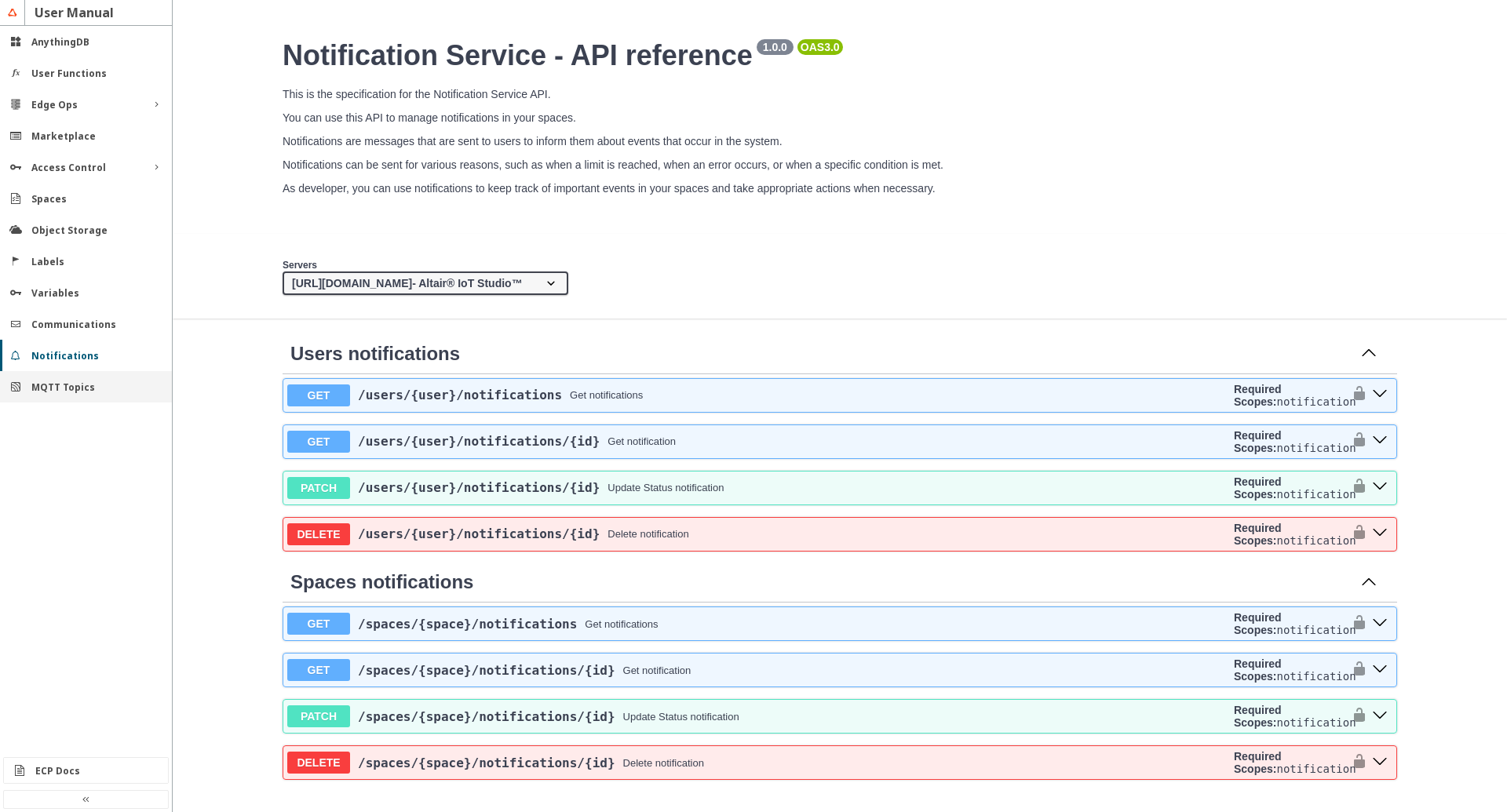
click at [0, 0] on slot "MQTT Topics" at bounding box center [0, 0] width 0 height 0
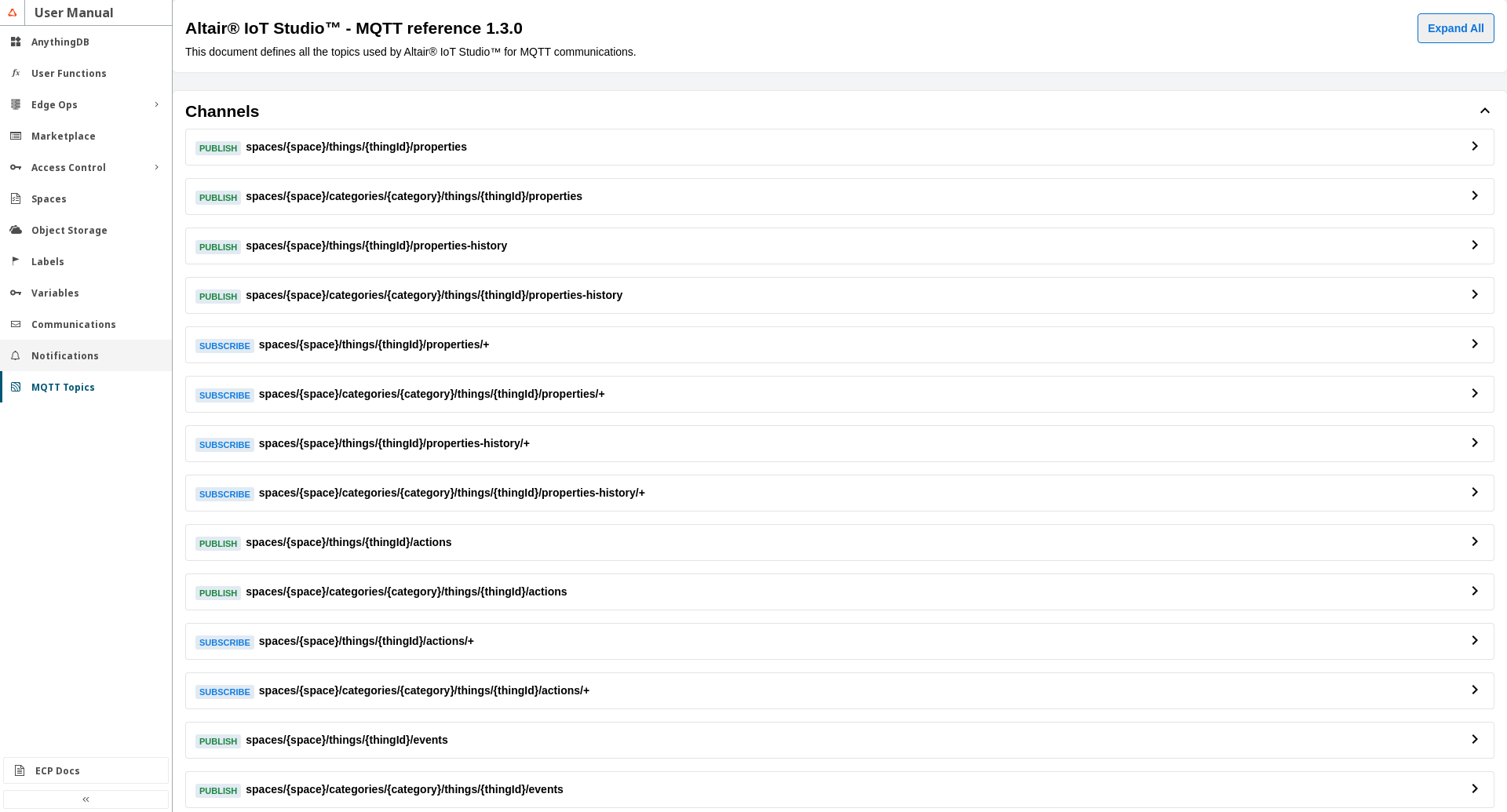
click at [0, 0] on slot "Notifications" at bounding box center [0, 0] width 0 height 0
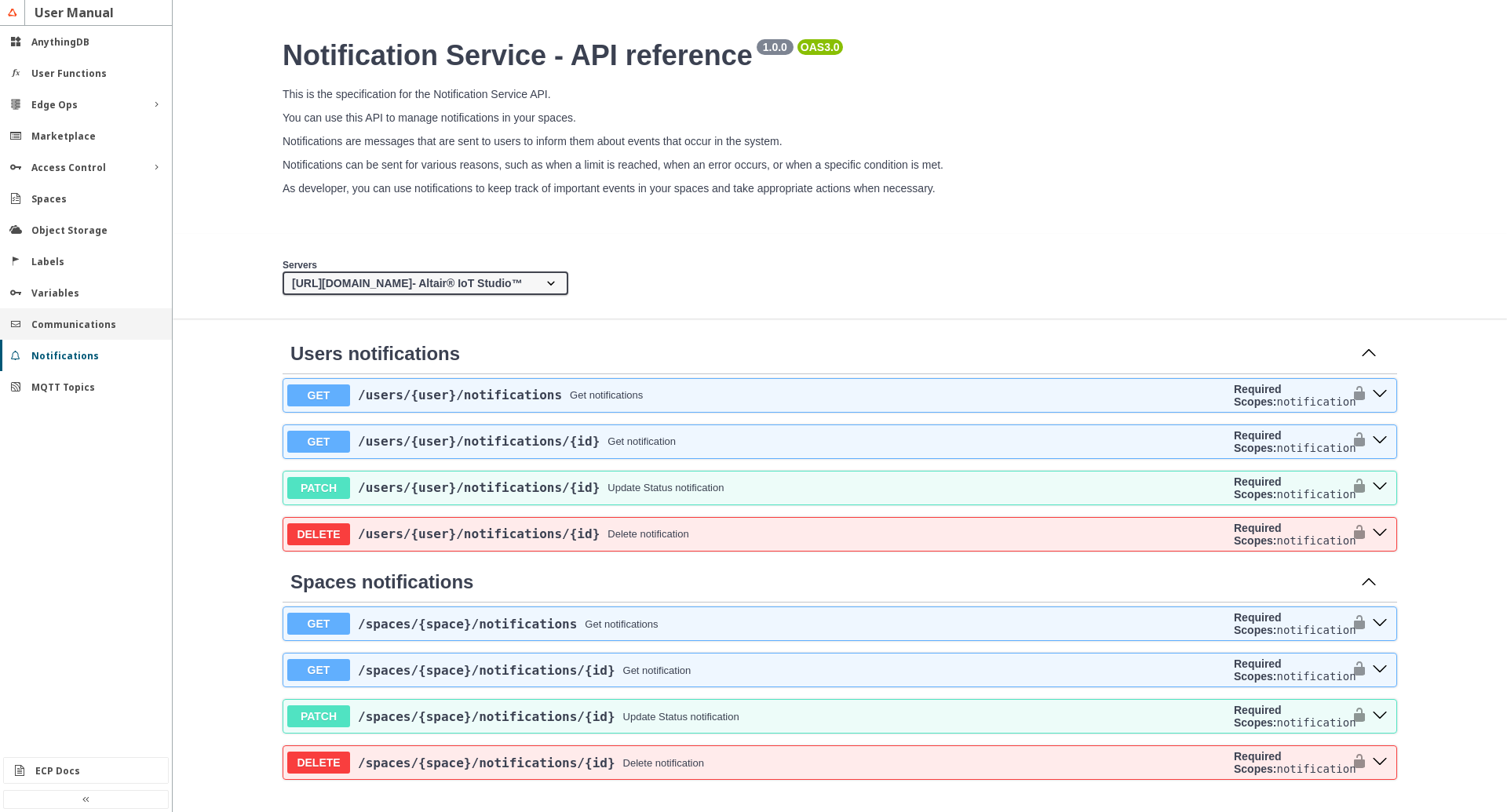
click at [0, 0] on slot "Communications" at bounding box center [0, 0] width 0 height 0
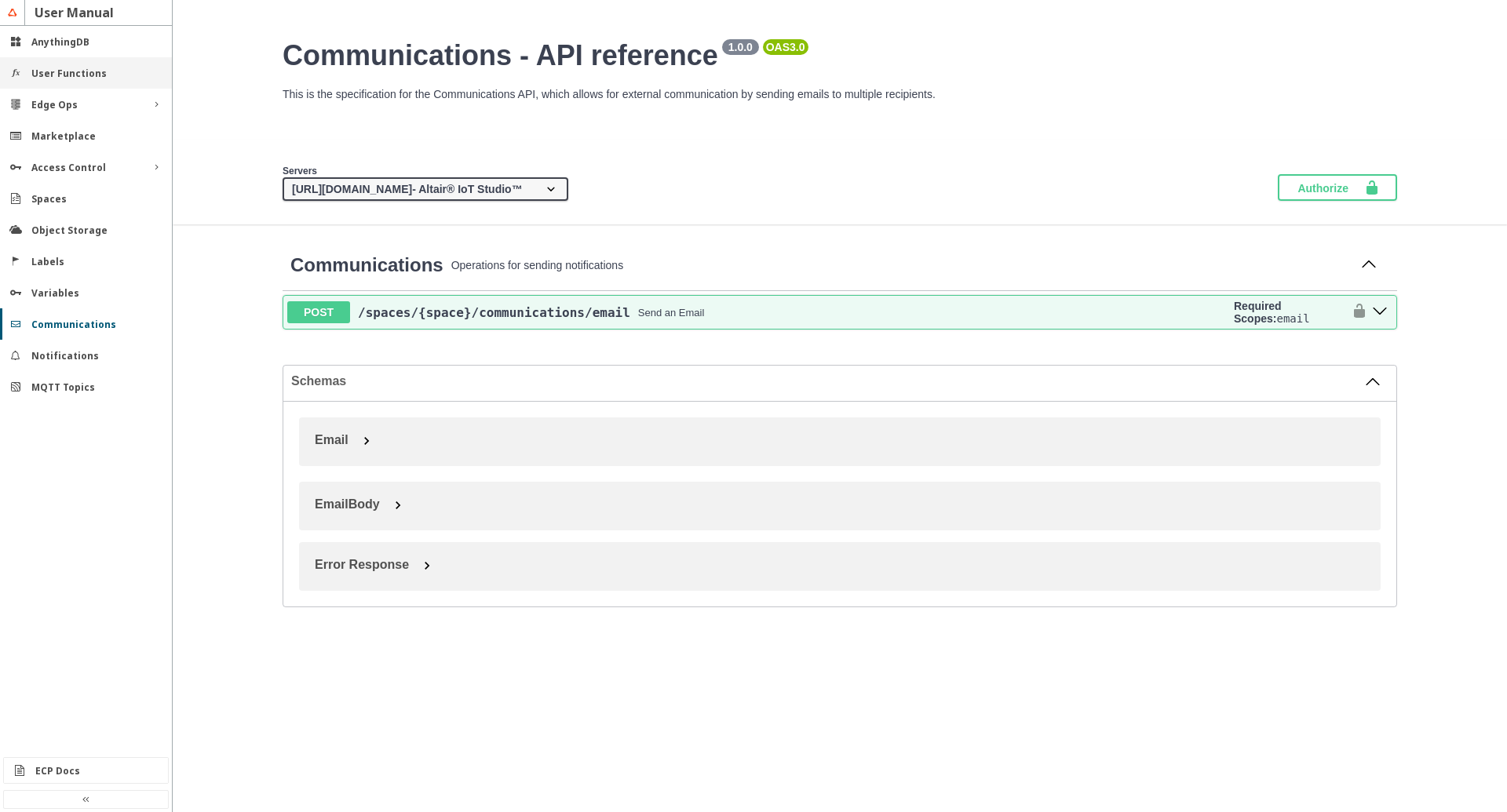
click at [0, 0] on slot "User Functions" at bounding box center [0, 0] width 0 height 0
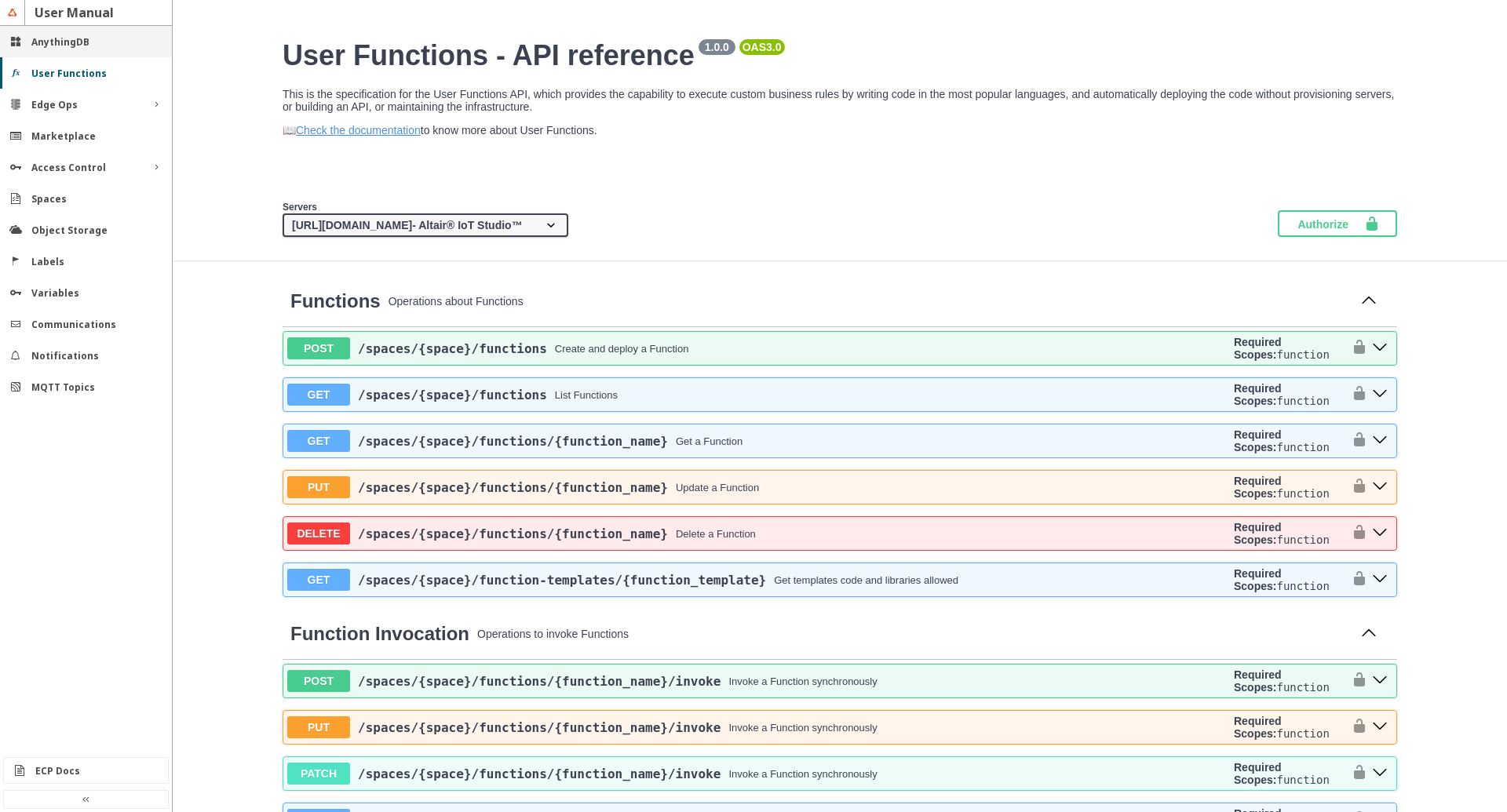
click at [0, 0] on slot "AnythingDB" at bounding box center [0, 0] width 0 height 0
